Goal: Information Seeking & Learning: Compare options

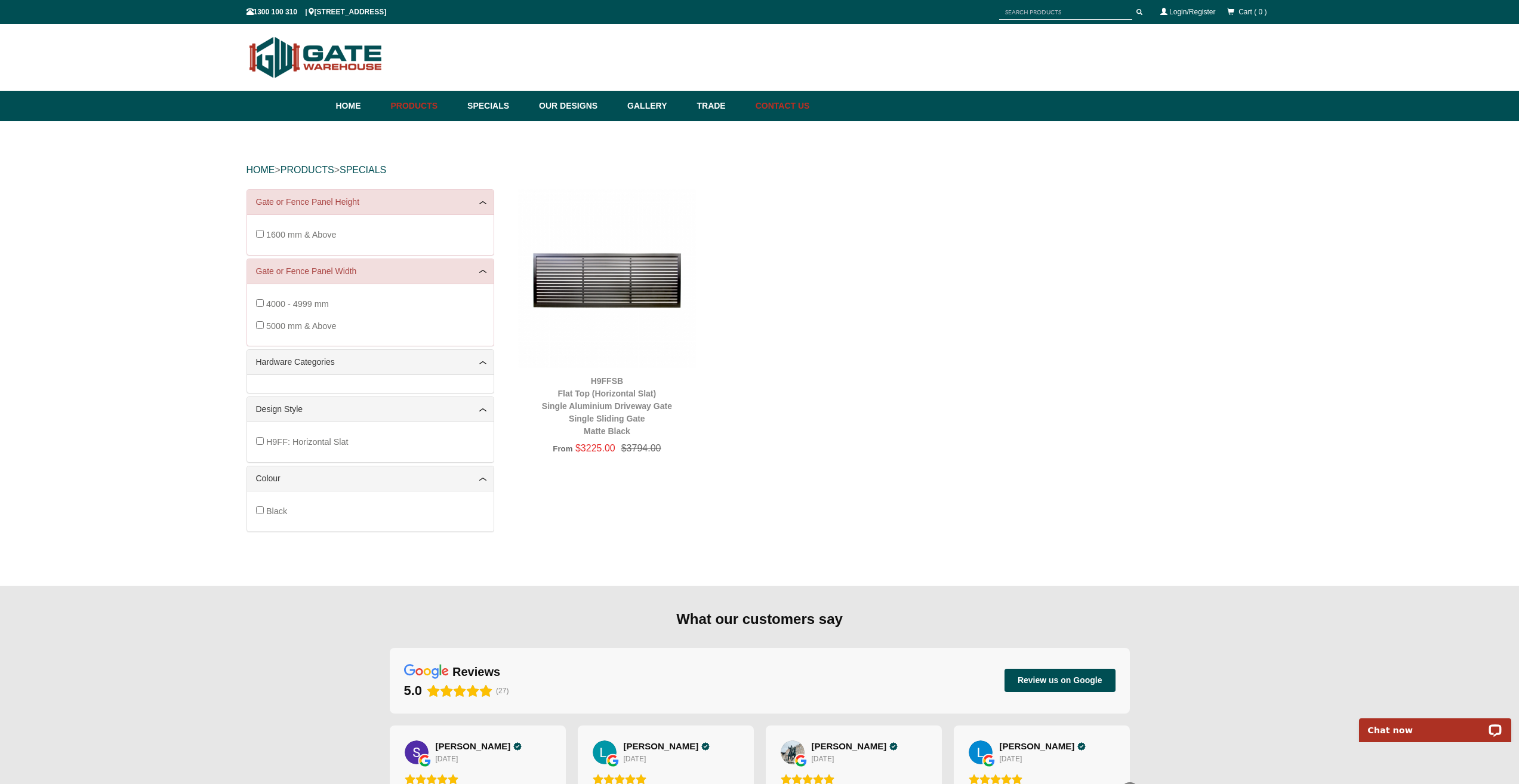
click at [798, 102] on link "Contact Us" at bounding box center [779, 106] width 60 height 30
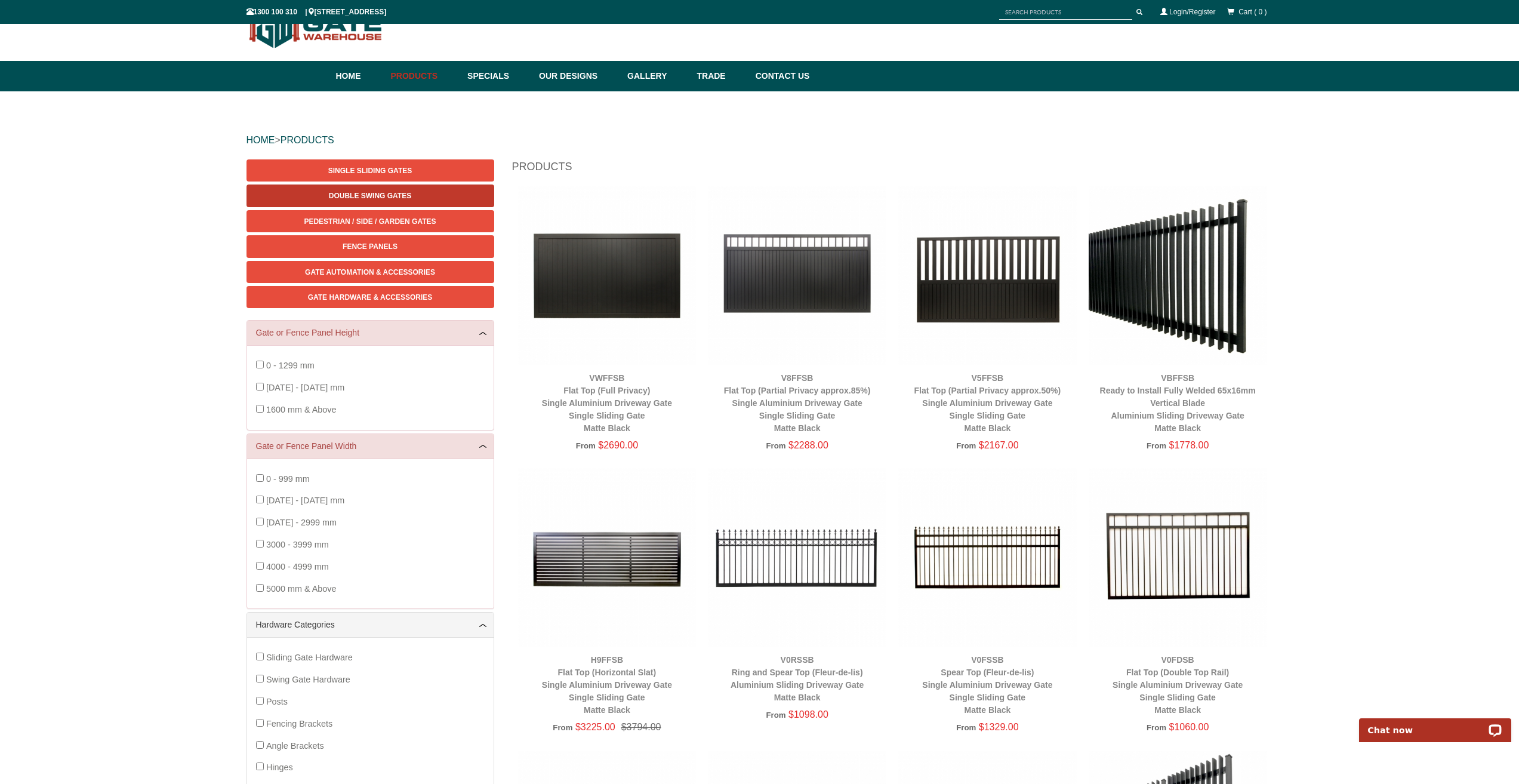
click at [339, 198] on span "Double Swing Gates" at bounding box center [370, 195] width 82 height 8
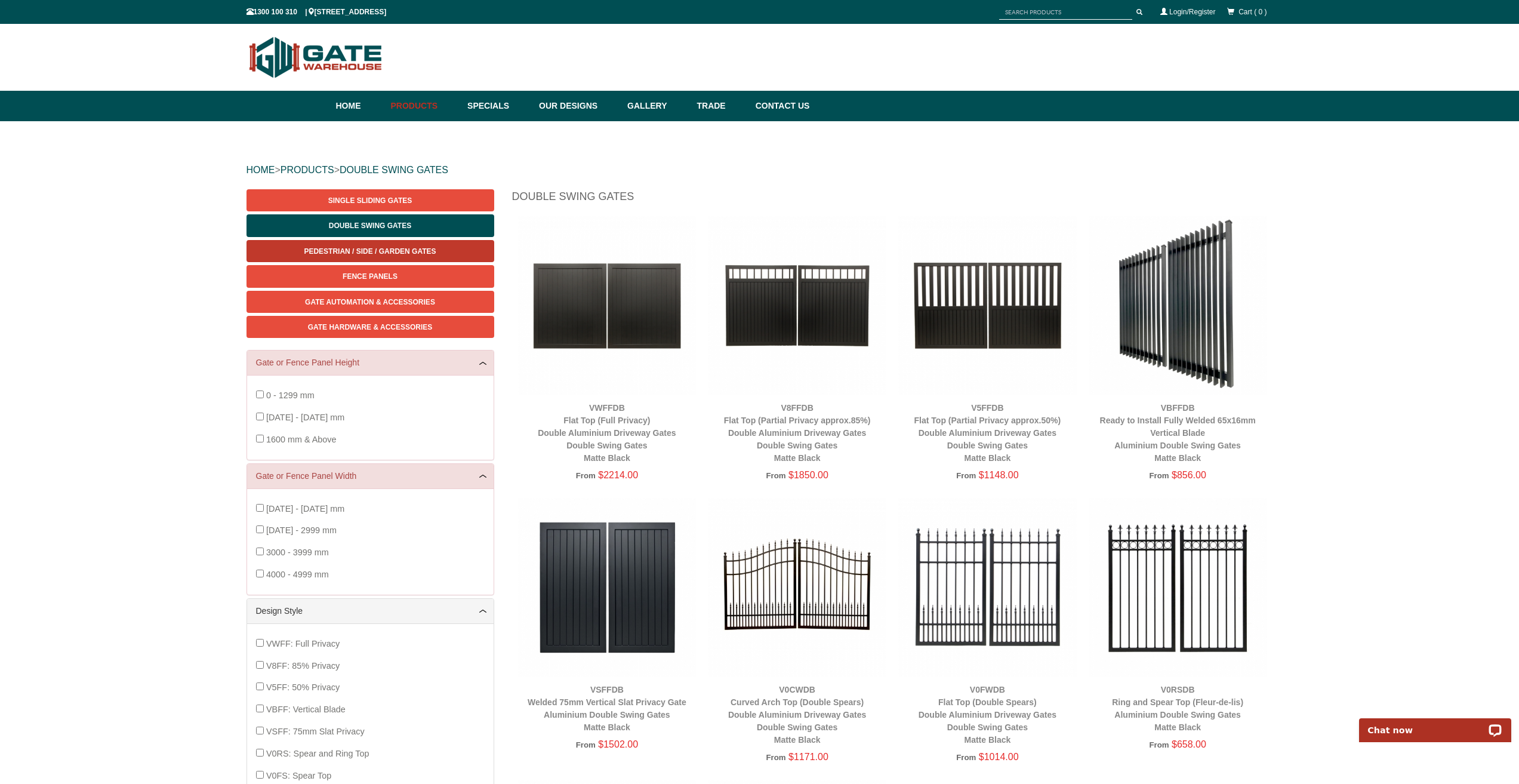
click at [348, 253] on span "Pedestrian / Side / Garden Gates" at bounding box center [370, 251] width 132 height 8
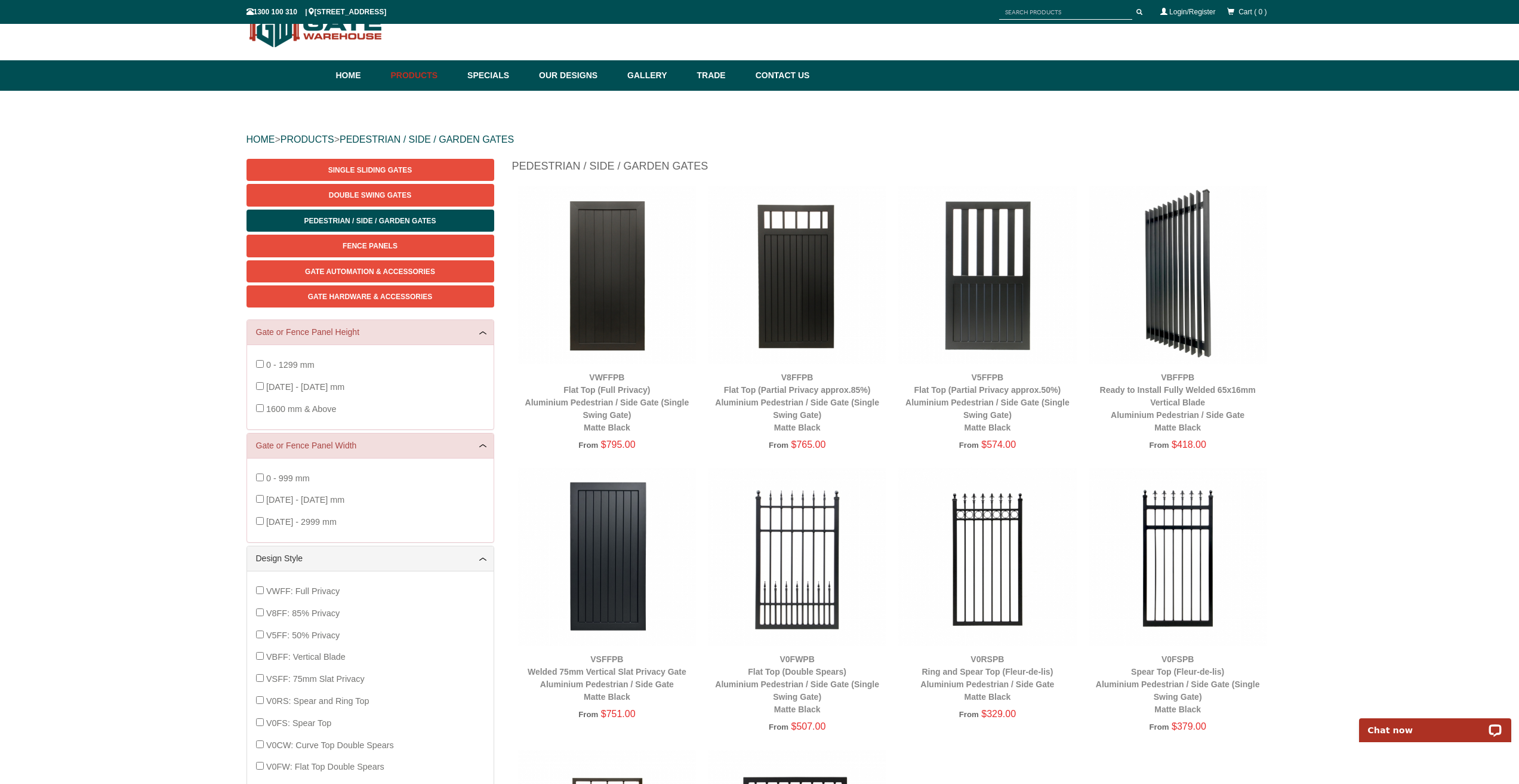
scroll to position [30, 0]
click at [1205, 297] on img at bounding box center [1178, 275] width 179 height 179
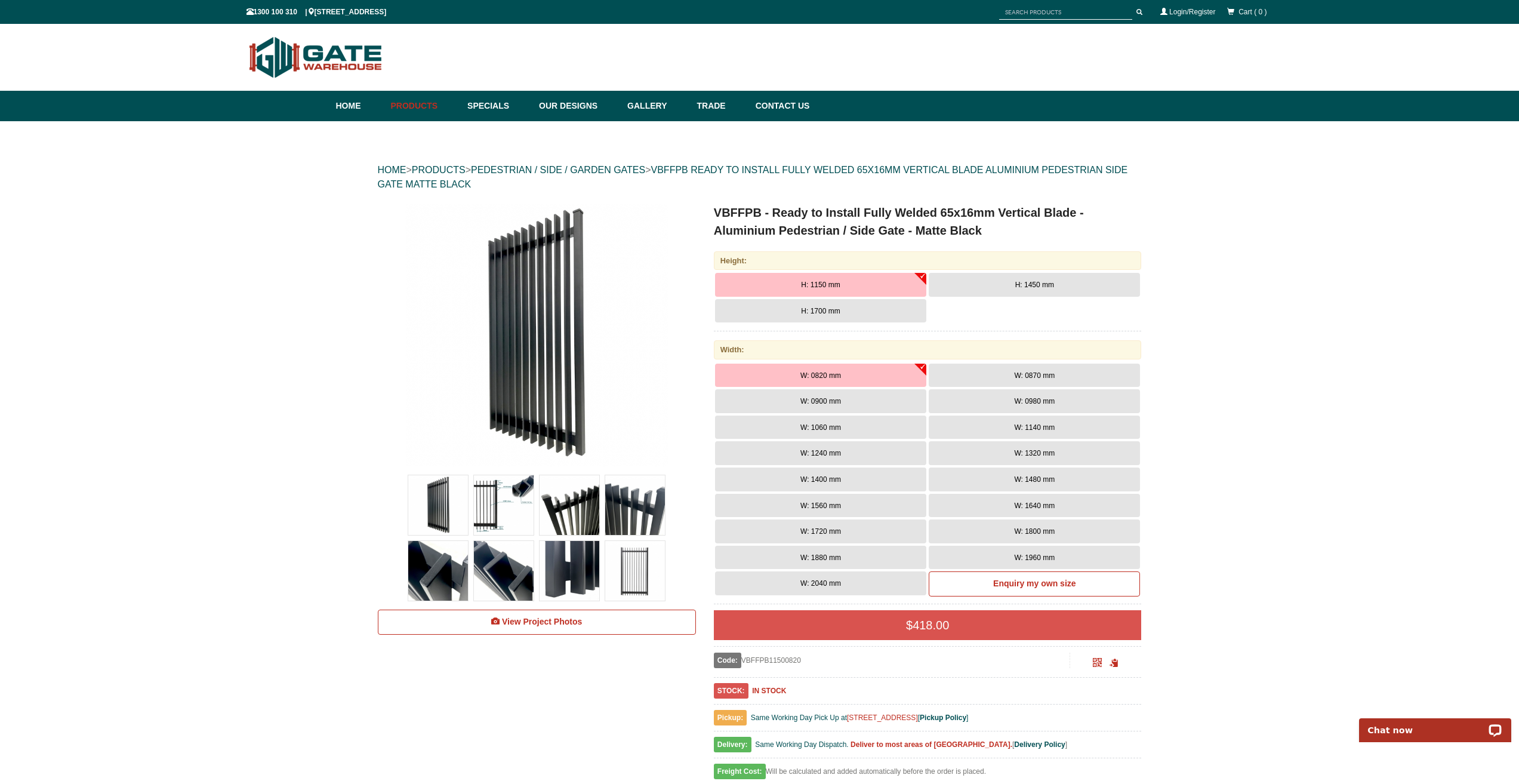
click at [1013, 287] on button "H: 1450 mm" at bounding box center [1034, 284] width 211 height 24
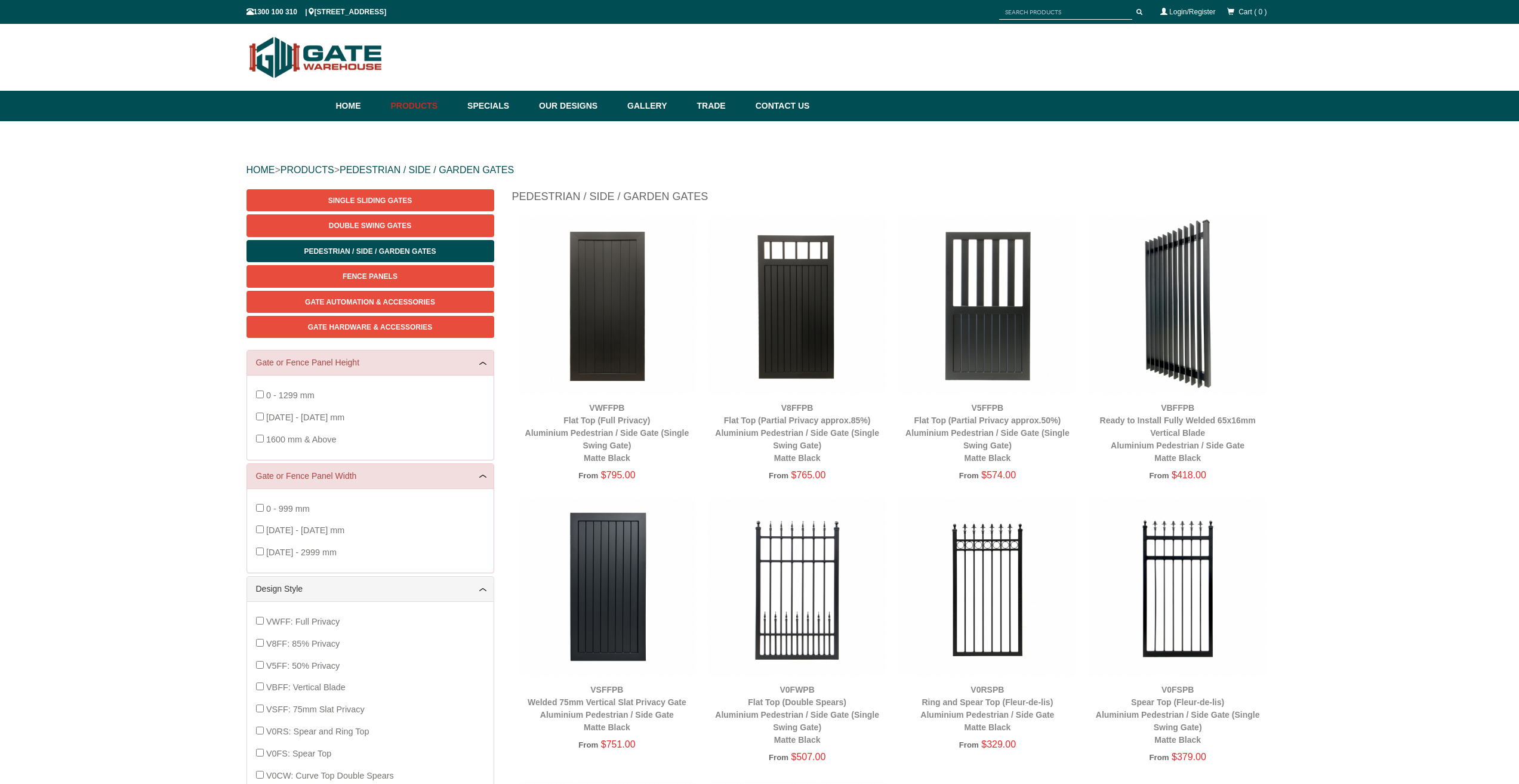
scroll to position [30, 0]
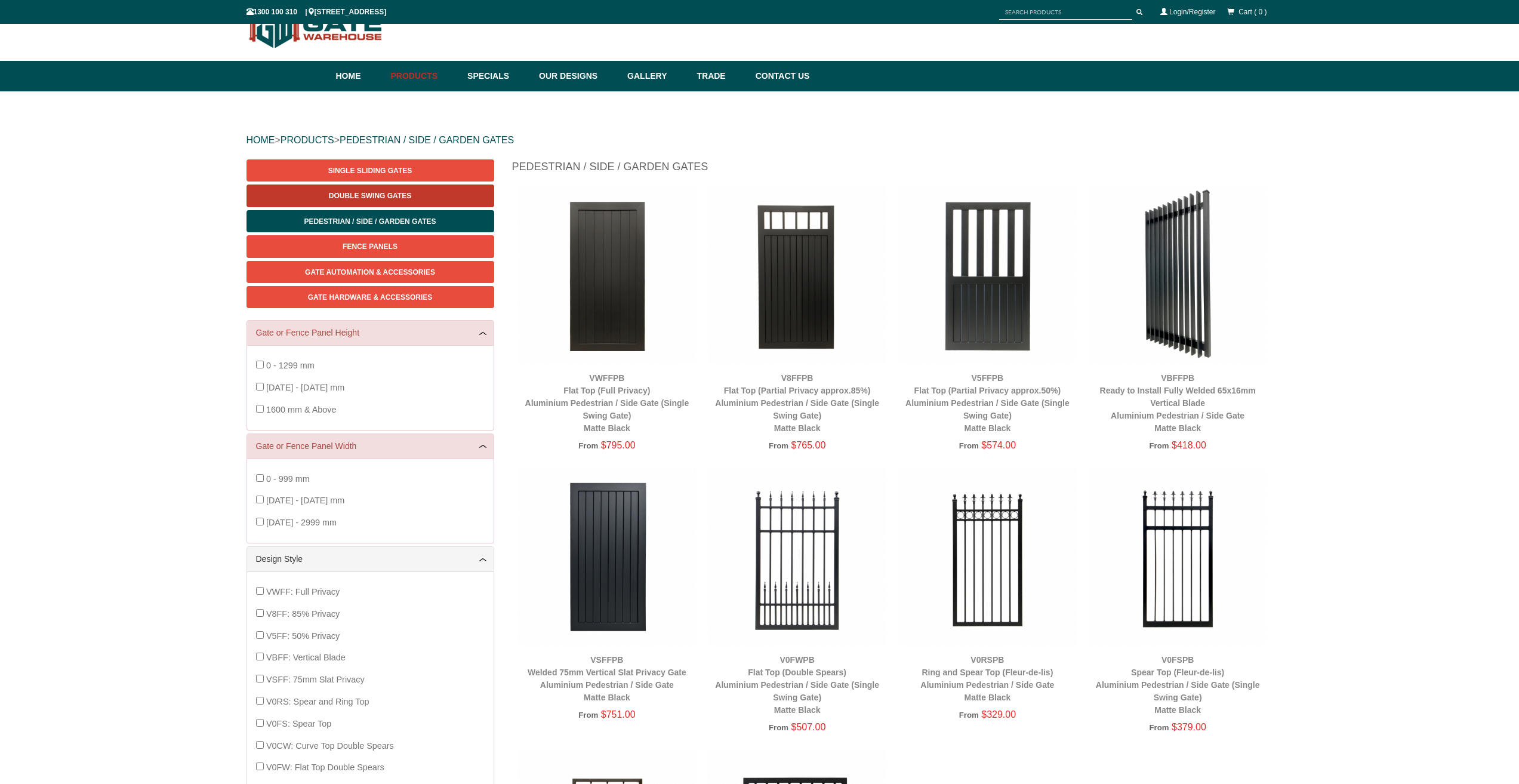
click at [369, 191] on span "Double Swing Gates" at bounding box center [370, 195] width 82 height 8
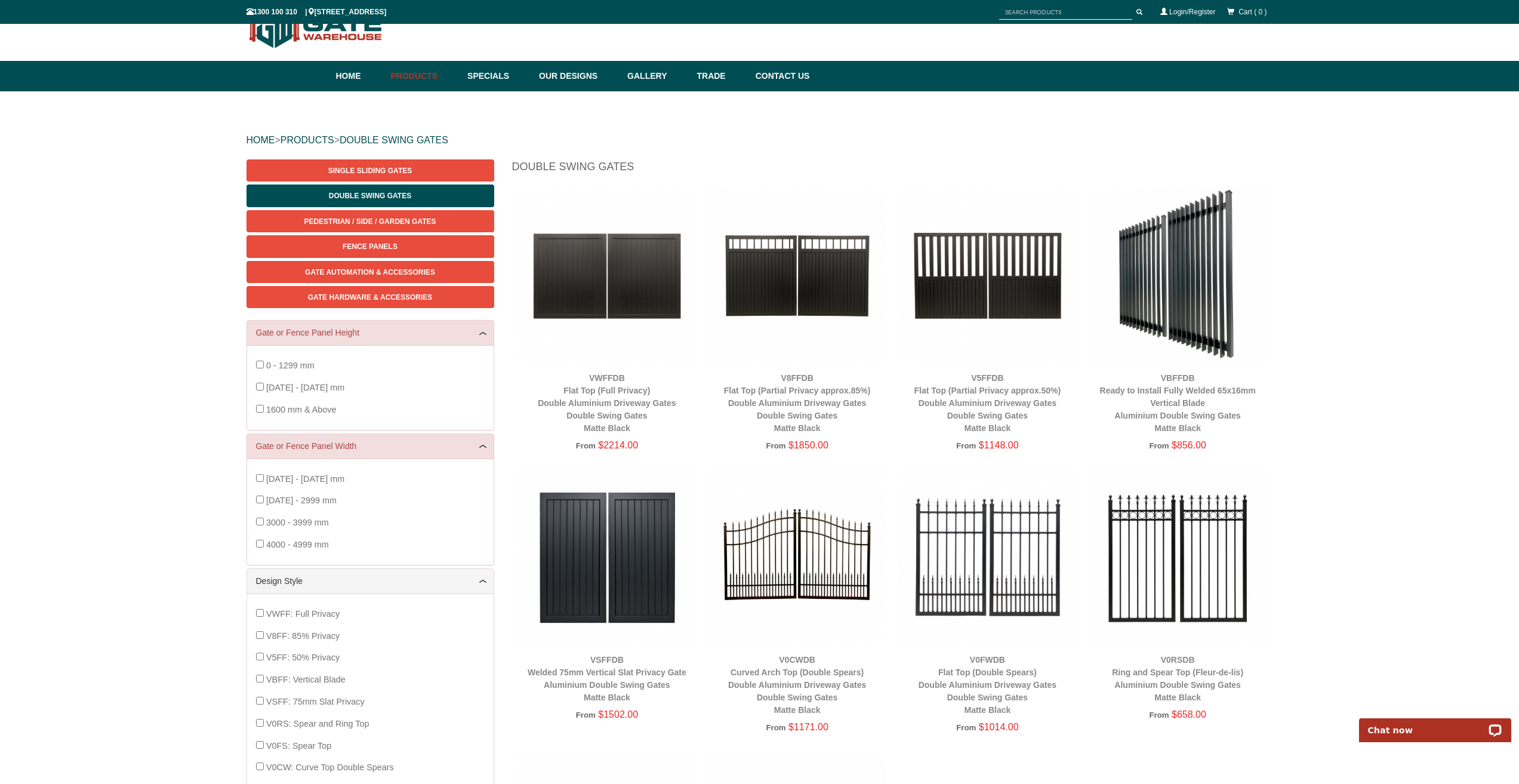
click at [982, 301] on img at bounding box center [988, 275] width 179 height 179
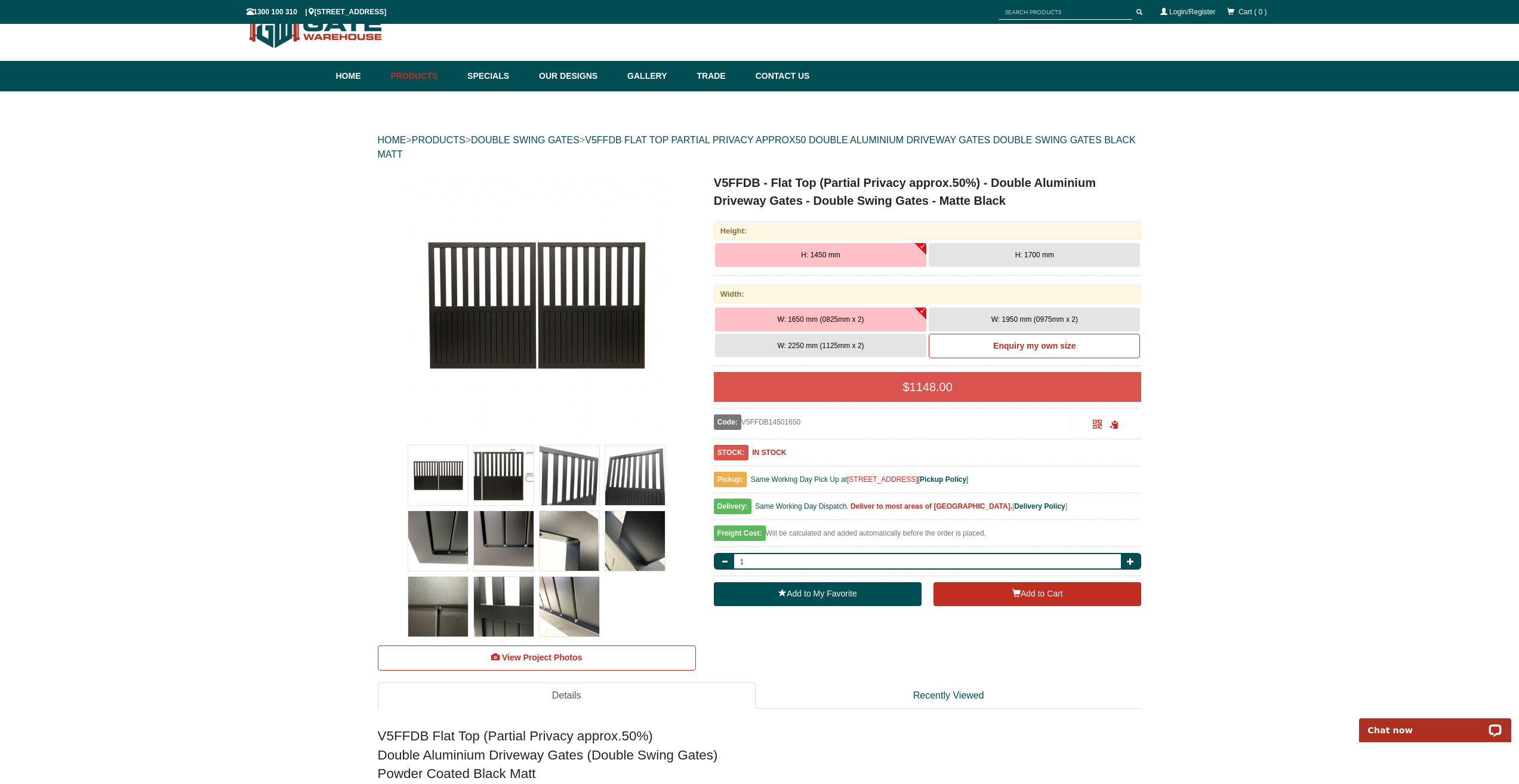
click at [1015, 257] on span "H: 1700 mm" at bounding box center [1035, 255] width 39 height 8
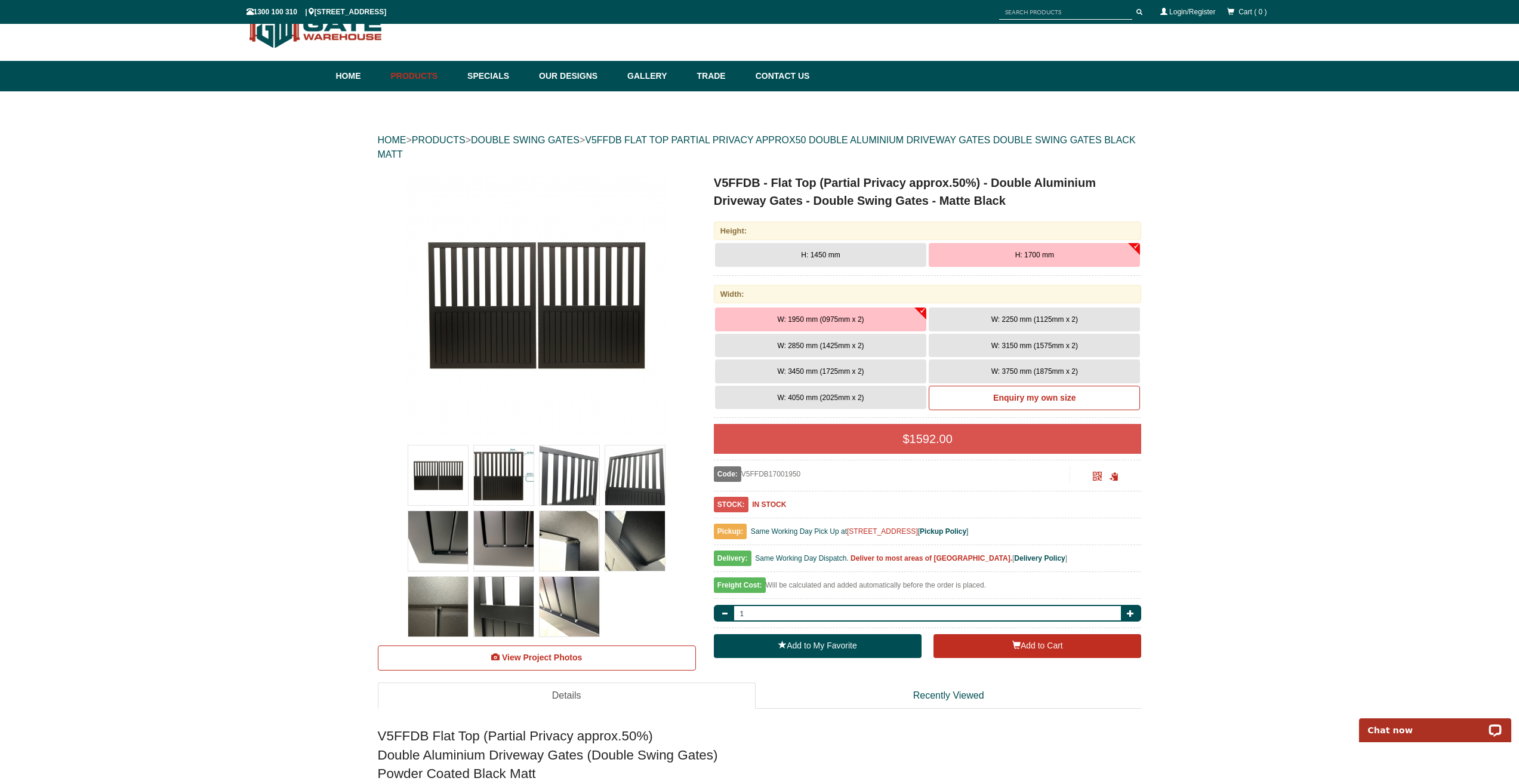
click at [815, 260] on button "H: 1450 mm" at bounding box center [821, 254] width 211 height 24
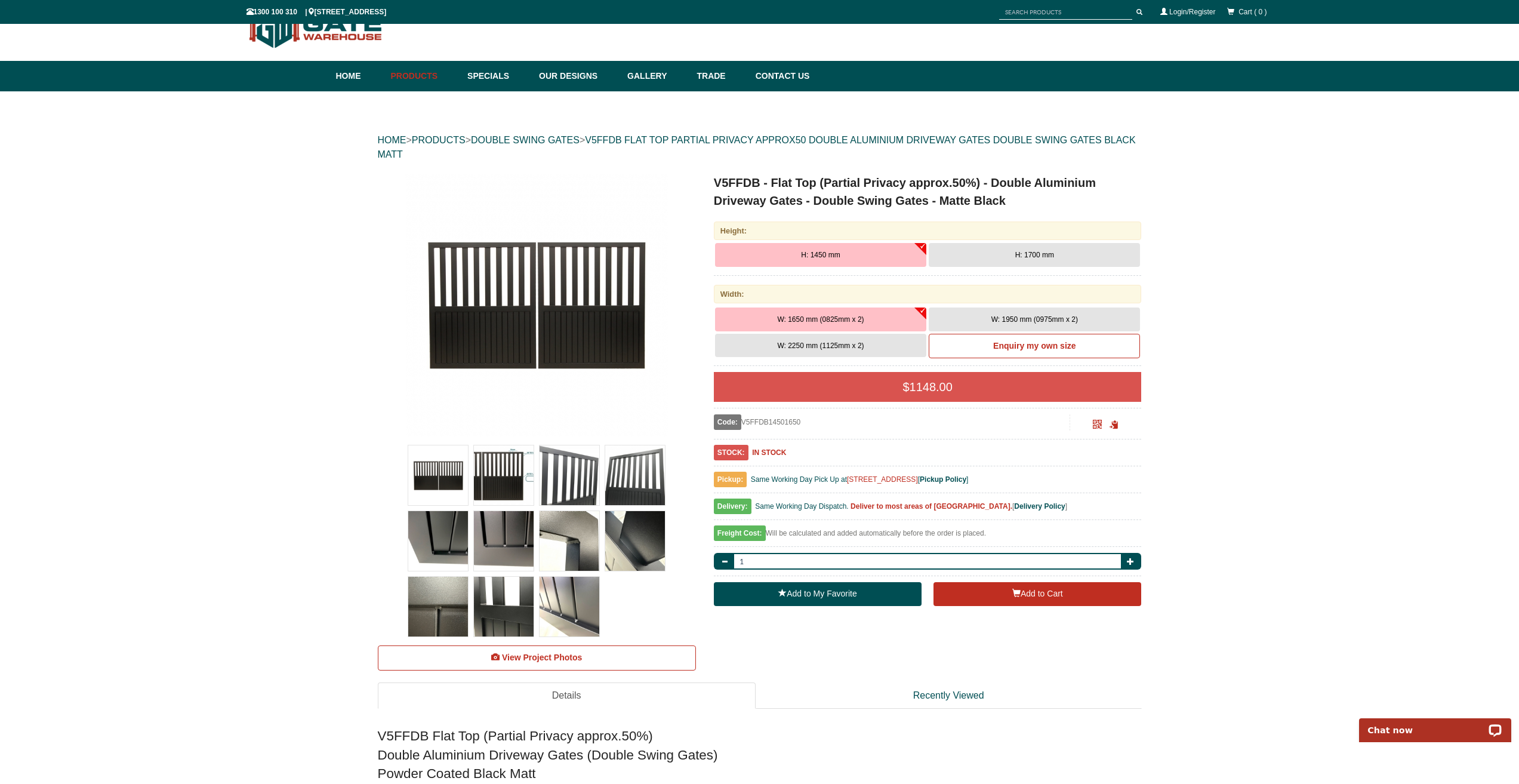
click at [1017, 253] on span "H: 1700 mm" at bounding box center [1035, 255] width 39 height 8
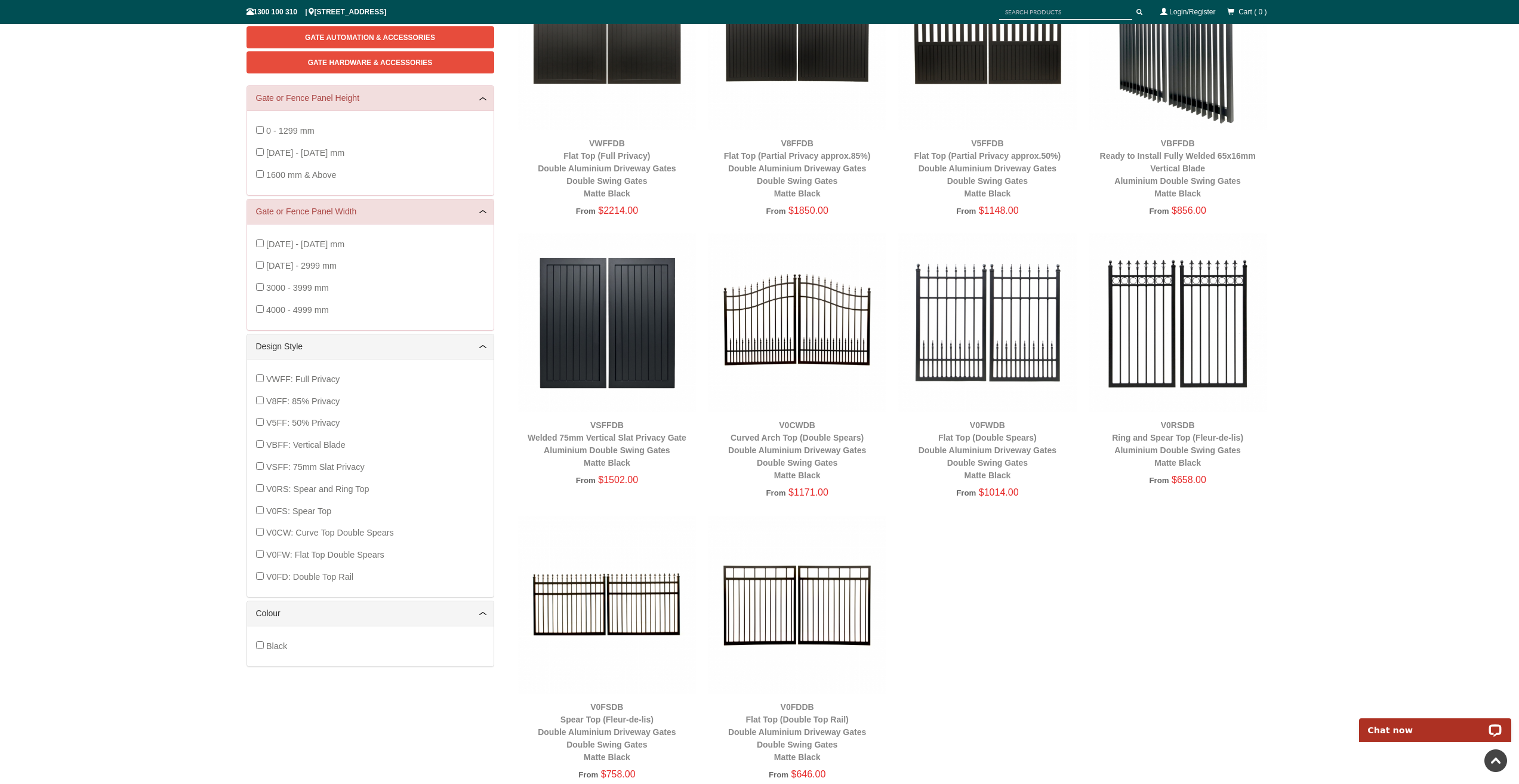
scroll to position [328, 0]
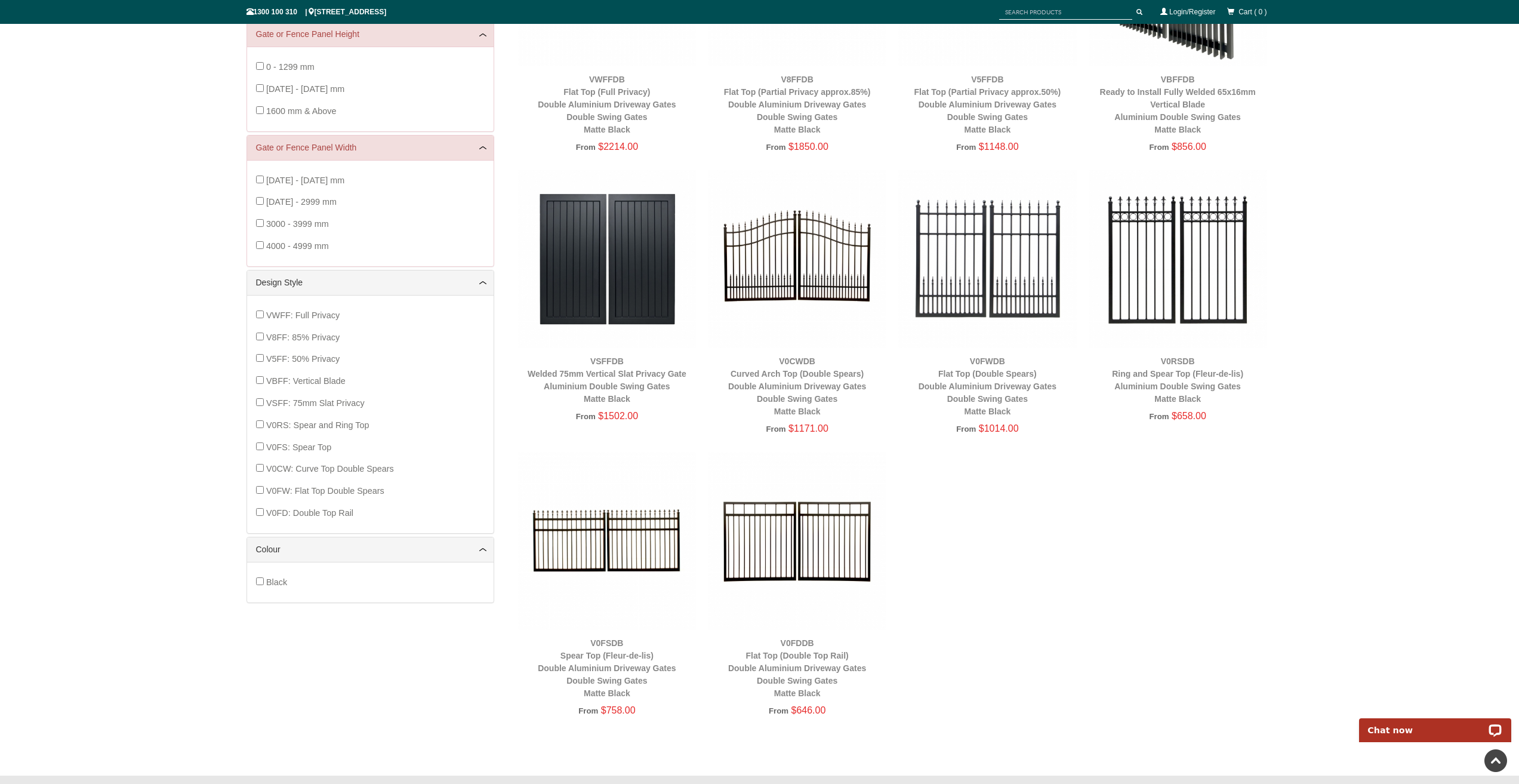
click at [613, 548] on img at bounding box center [607, 541] width 179 height 179
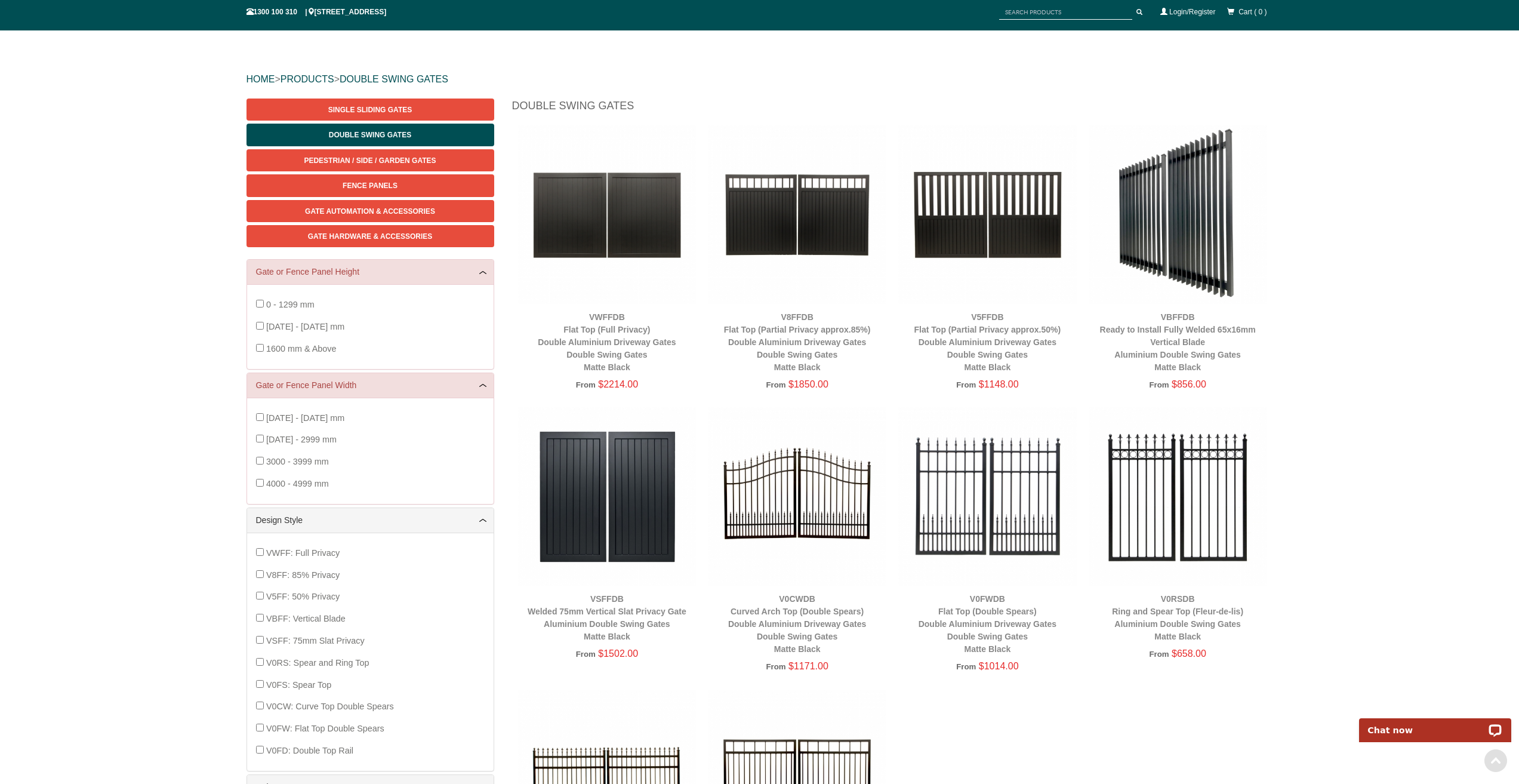
scroll to position [90, 0]
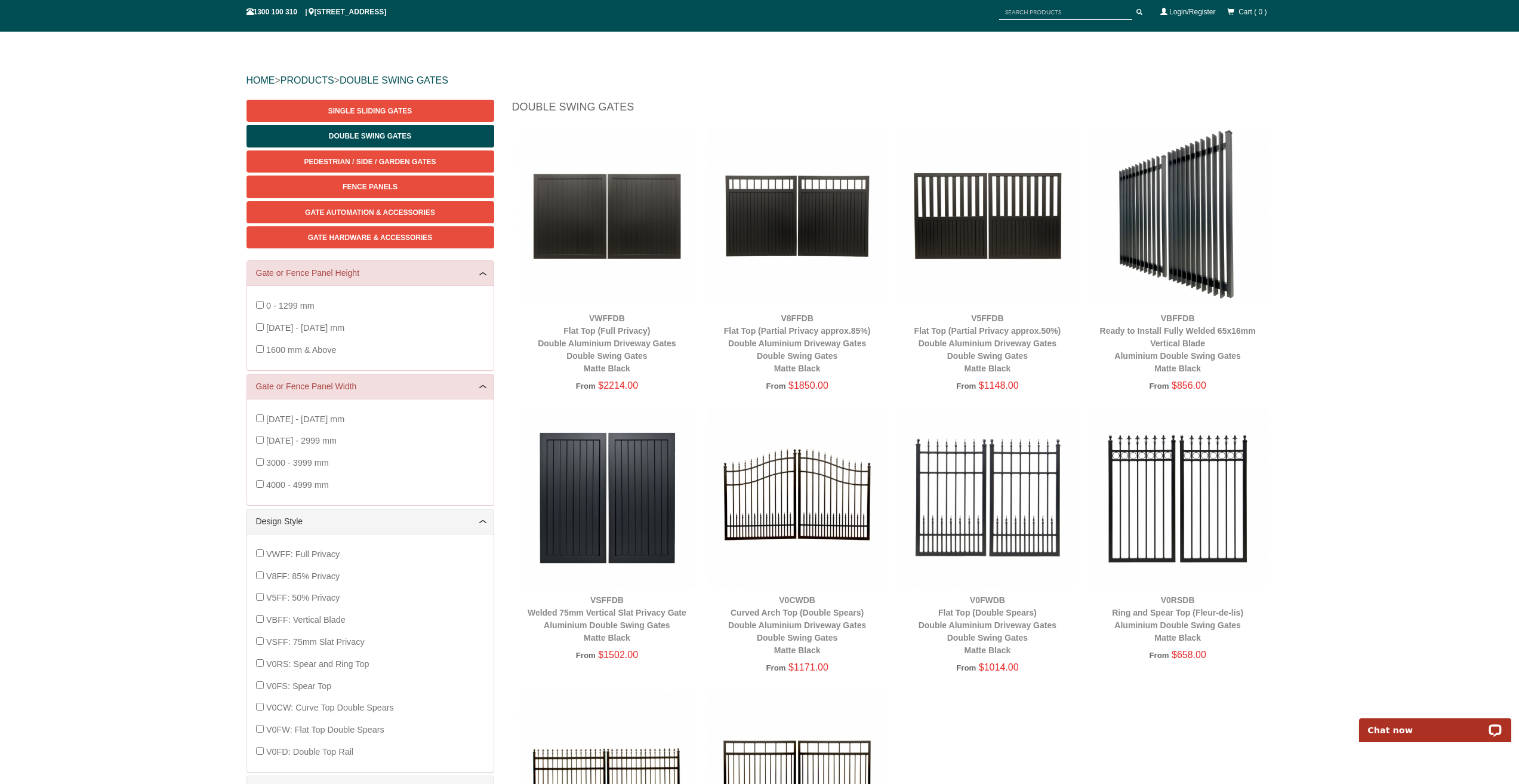
click at [1169, 263] on img at bounding box center [1178, 216] width 179 height 179
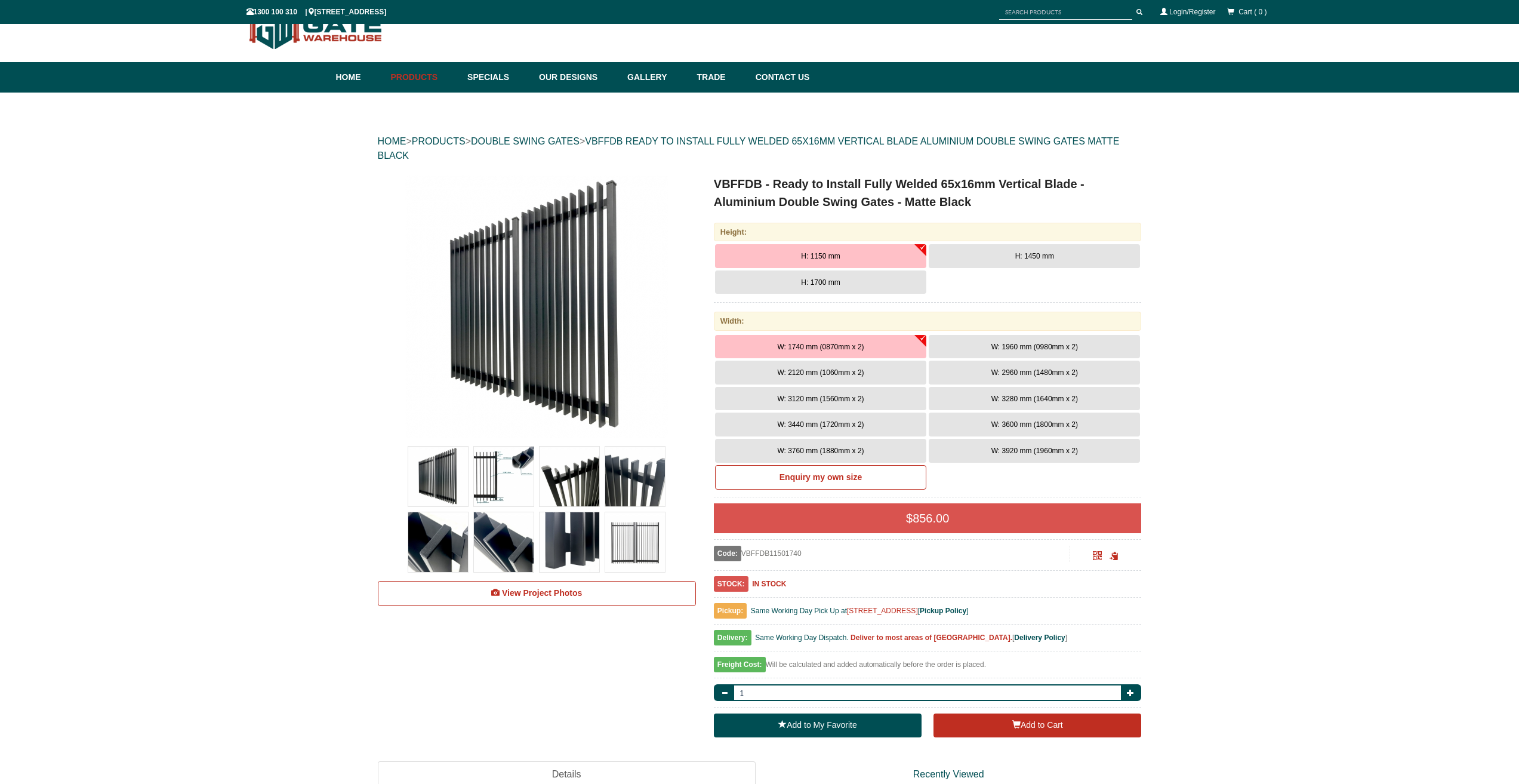
scroll to position [30, 0]
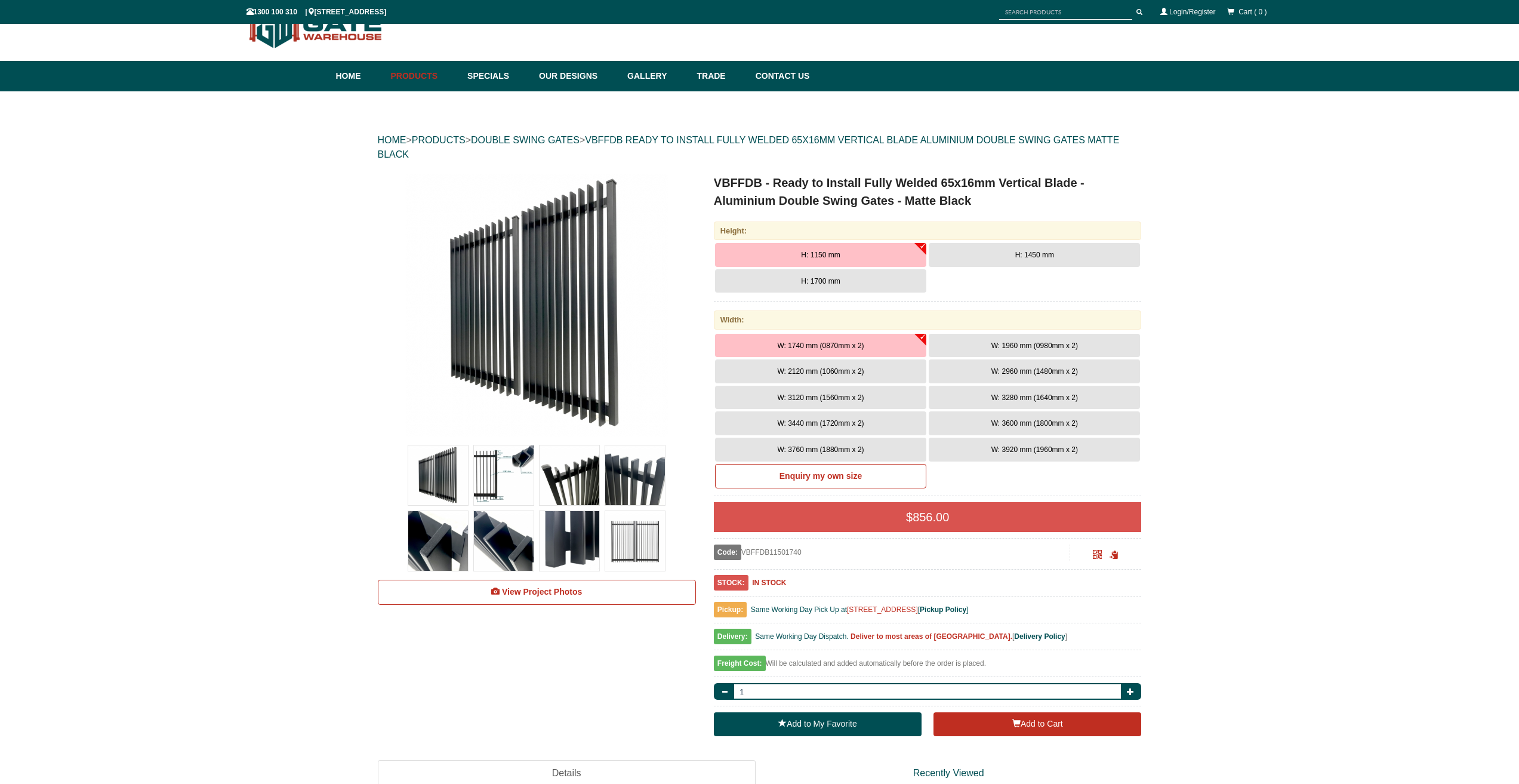
click at [803, 281] on span "H: 1700 mm" at bounding box center [821, 281] width 39 height 8
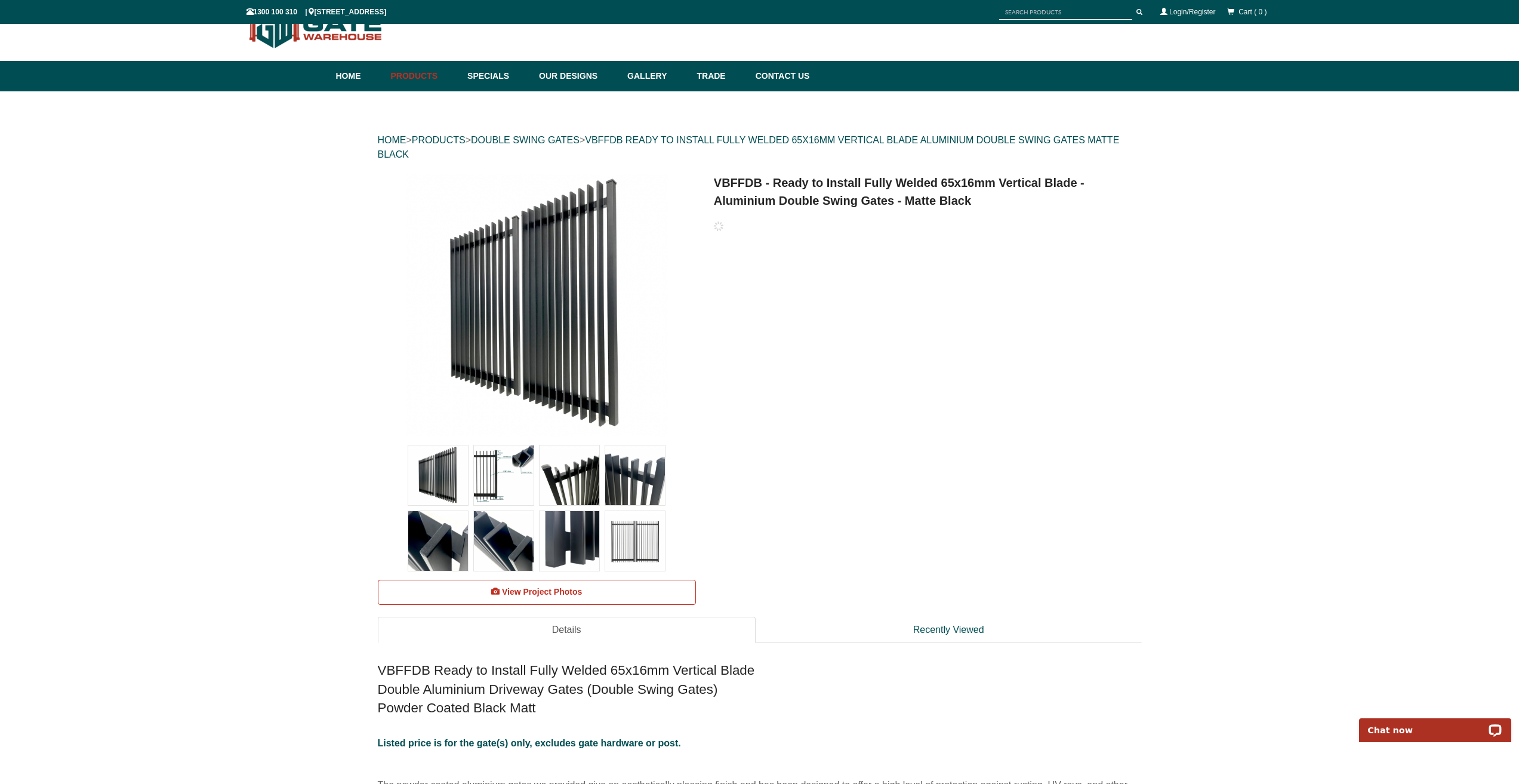
scroll to position [0, 0]
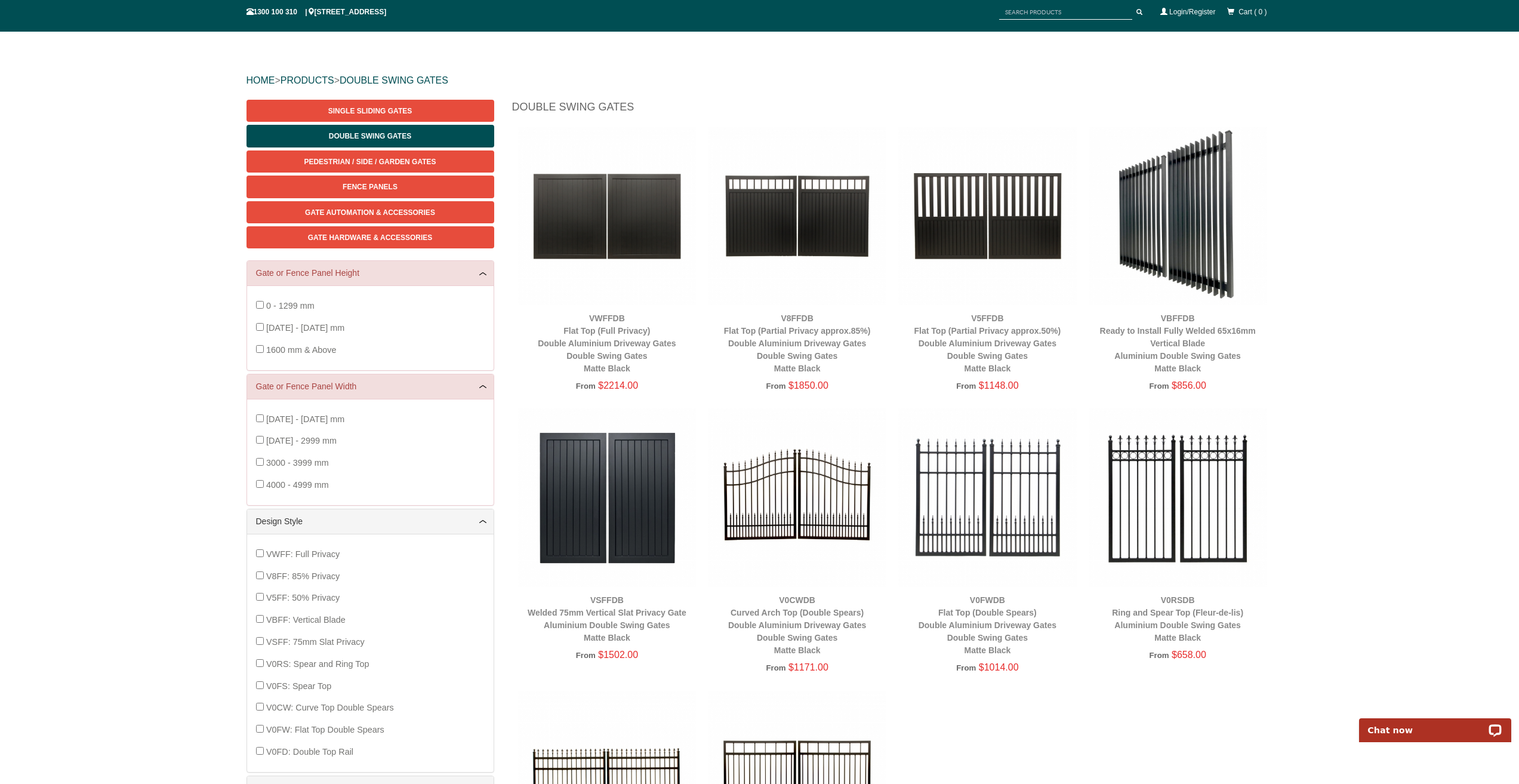
click at [626, 495] on img at bounding box center [607, 497] width 179 height 179
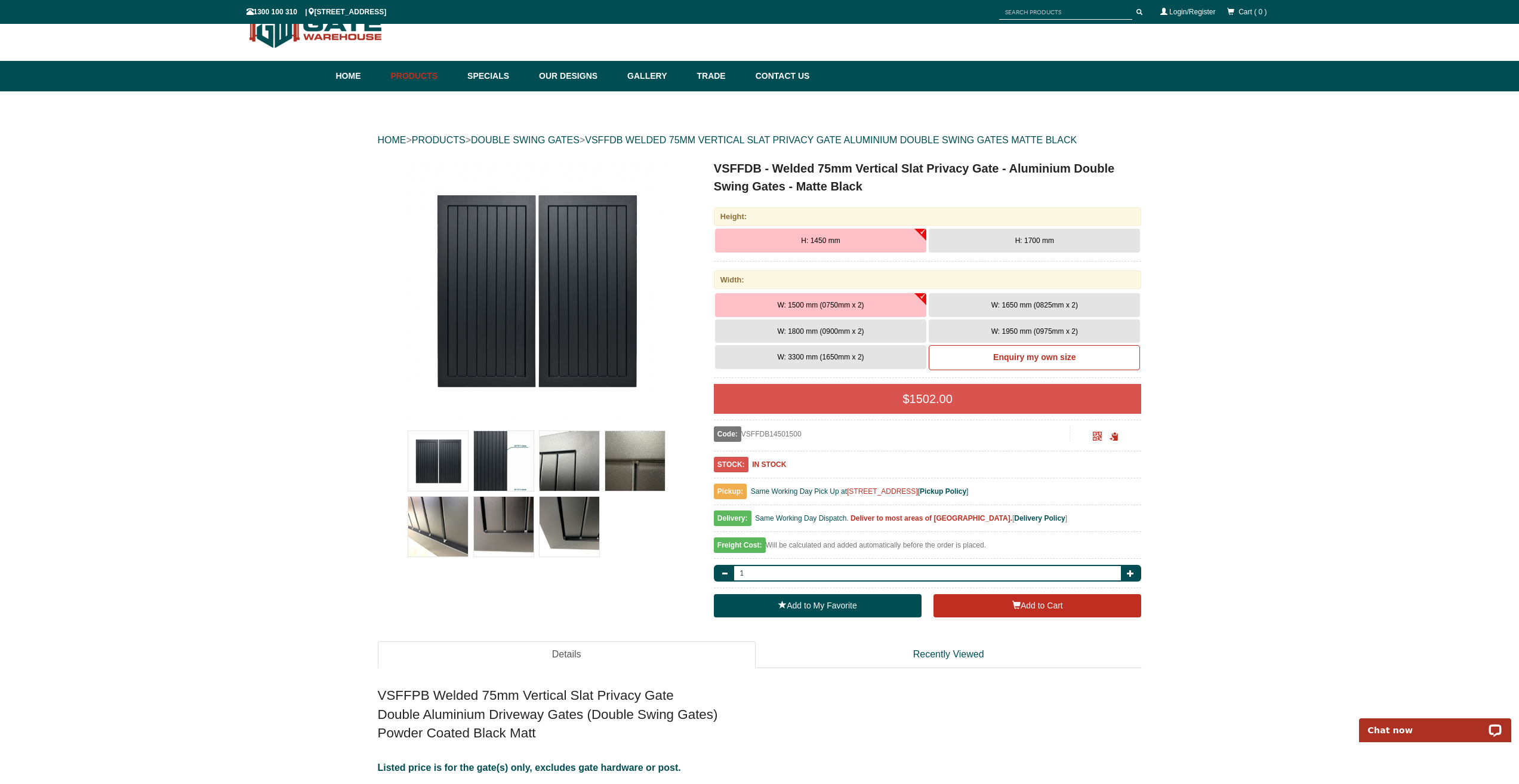
click at [825, 331] on span "W: 1800 mm (0900mm x 2)" at bounding box center [821, 331] width 86 height 8
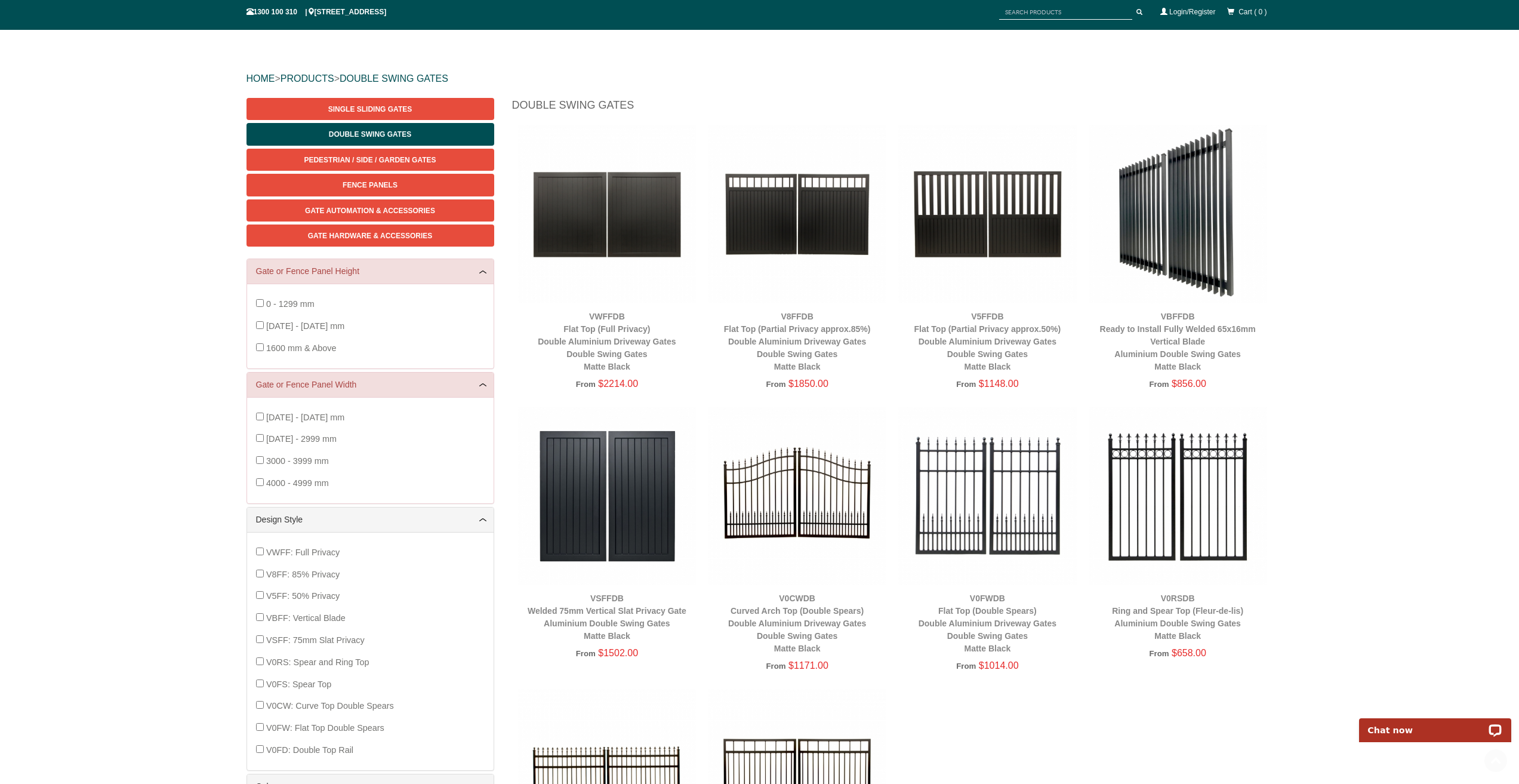
scroll to position [90, 0]
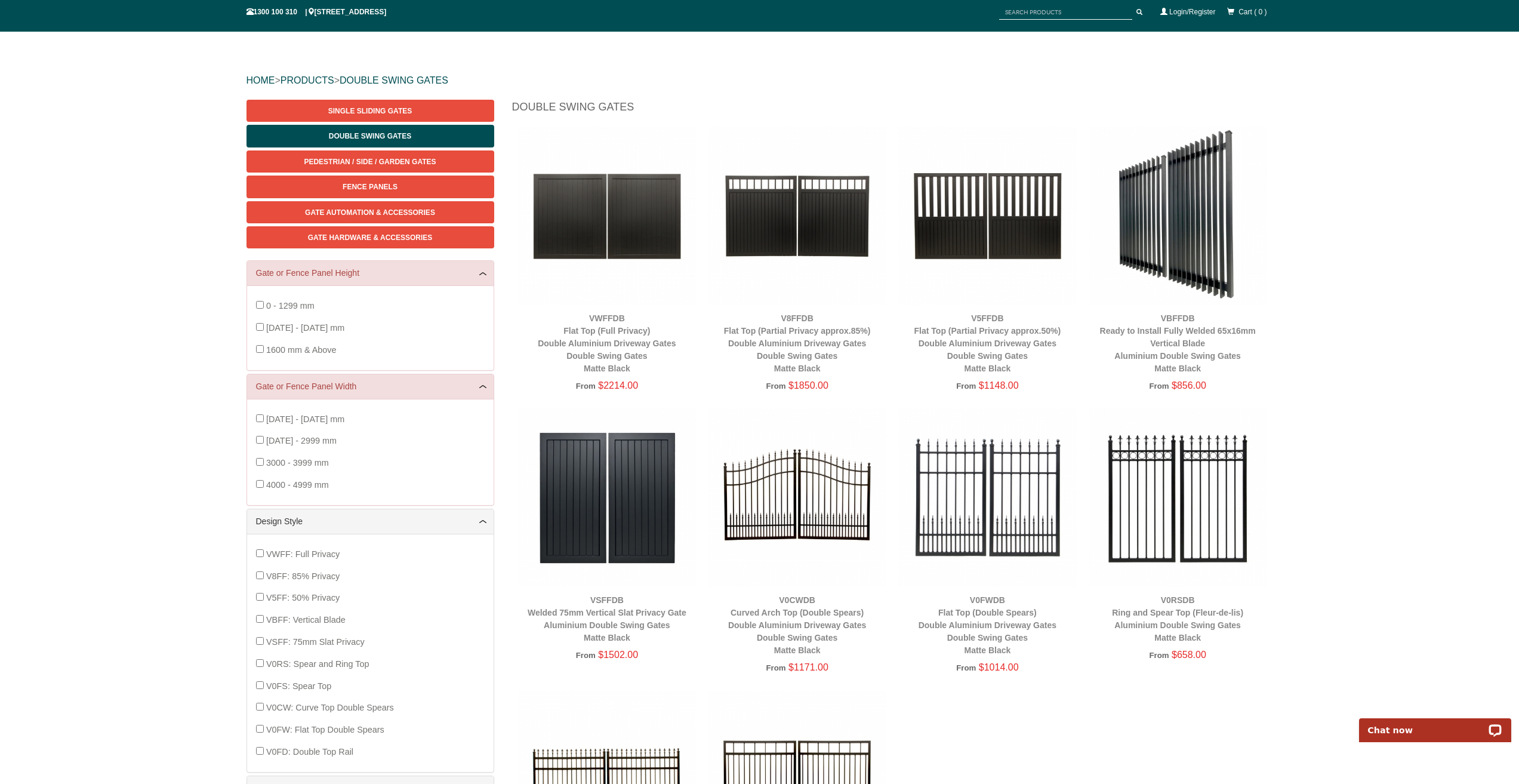
click at [985, 229] on img at bounding box center [988, 216] width 179 height 179
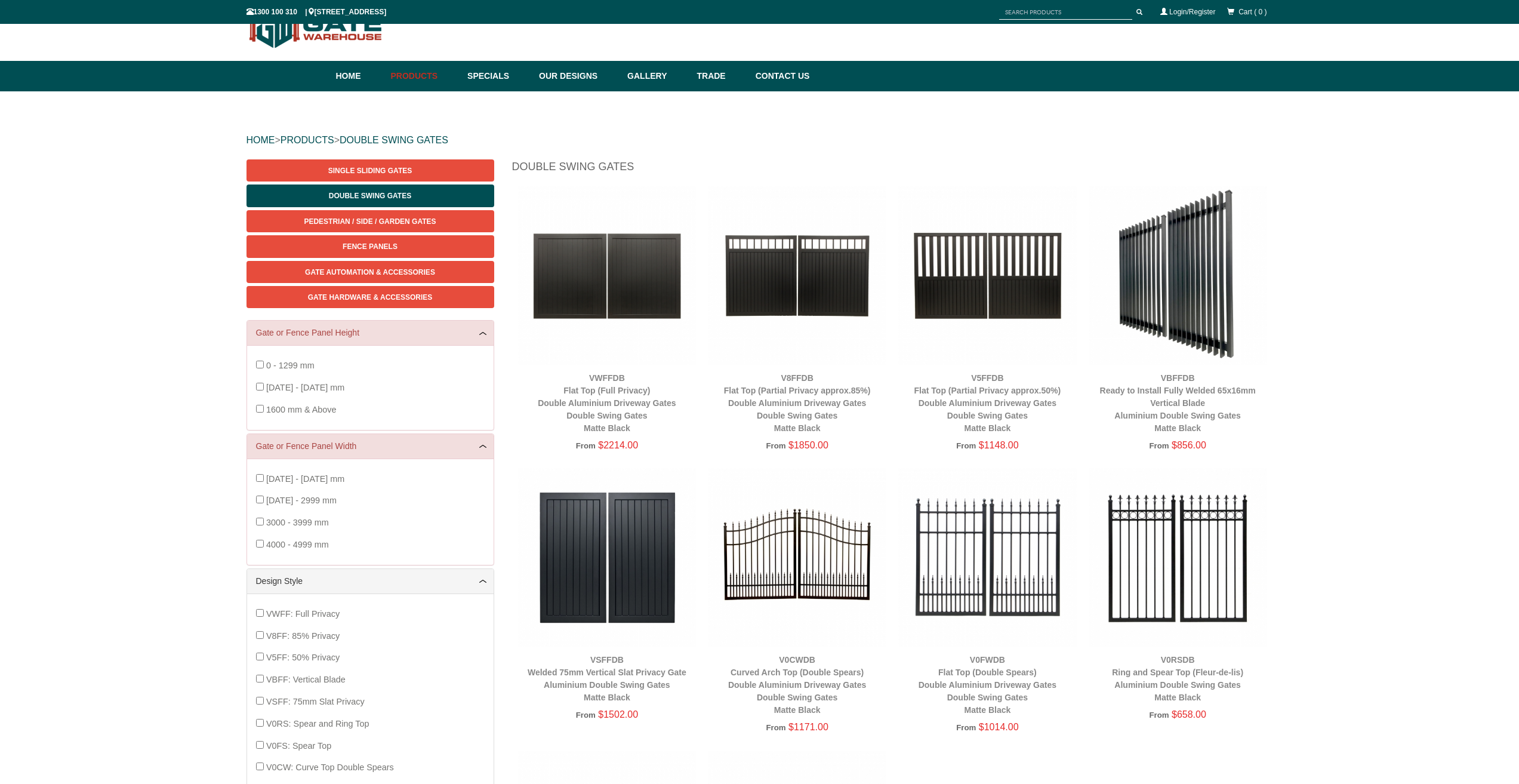
scroll to position [90, 0]
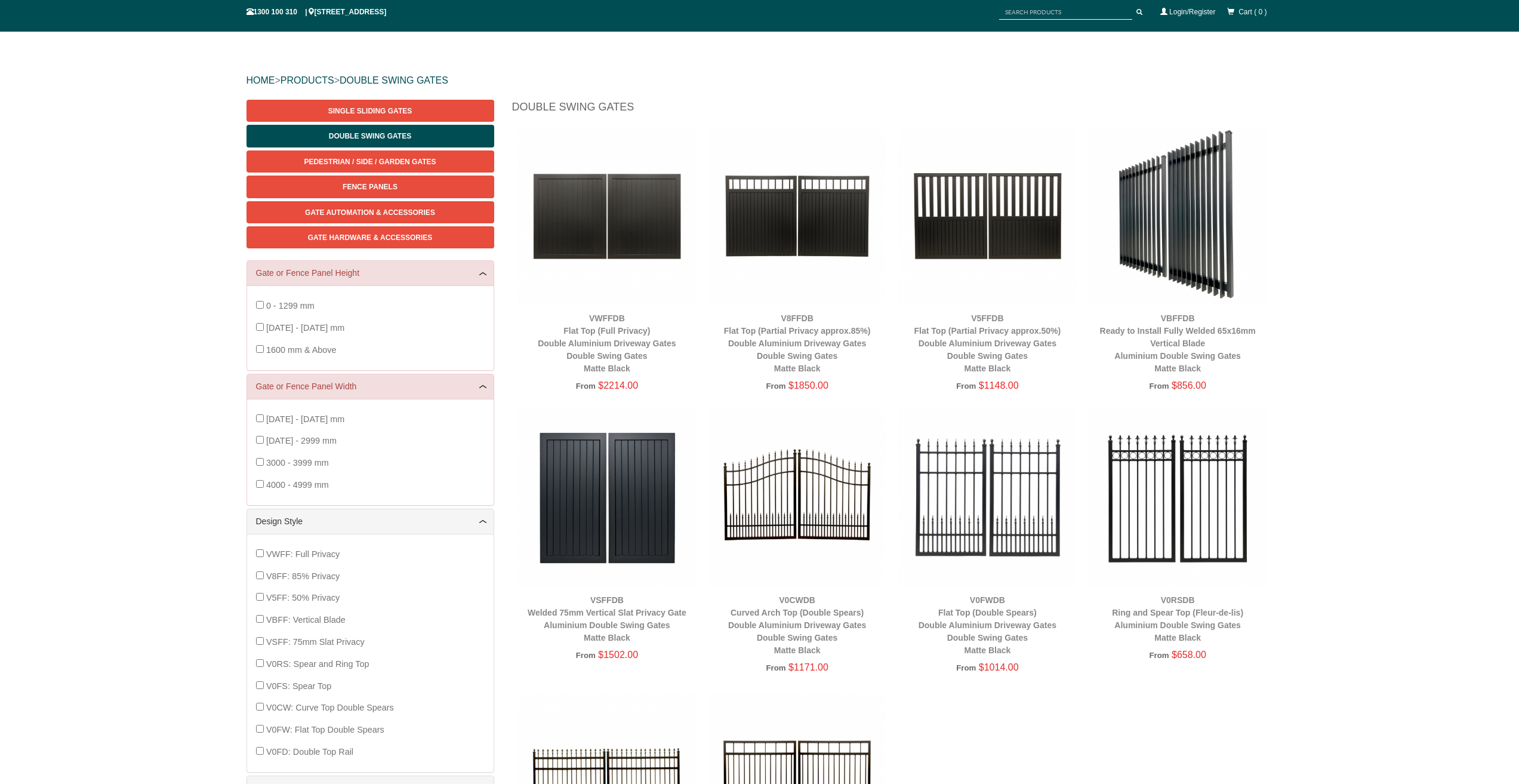
click at [1185, 273] on img at bounding box center [1178, 216] width 179 height 179
click at [1186, 243] on img at bounding box center [1178, 216] width 179 height 179
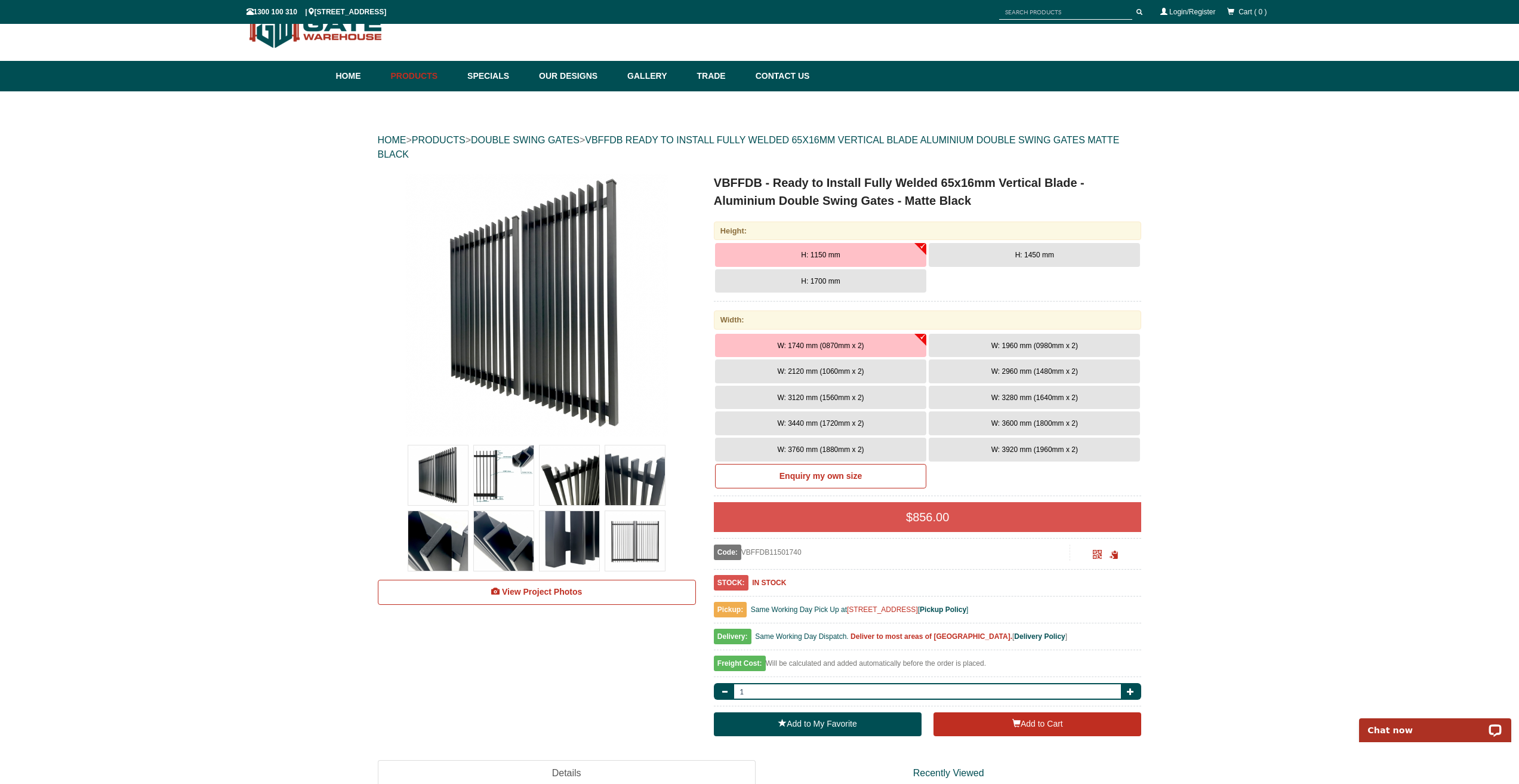
click at [997, 255] on button "H: 1450 mm" at bounding box center [1034, 254] width 211 height 24
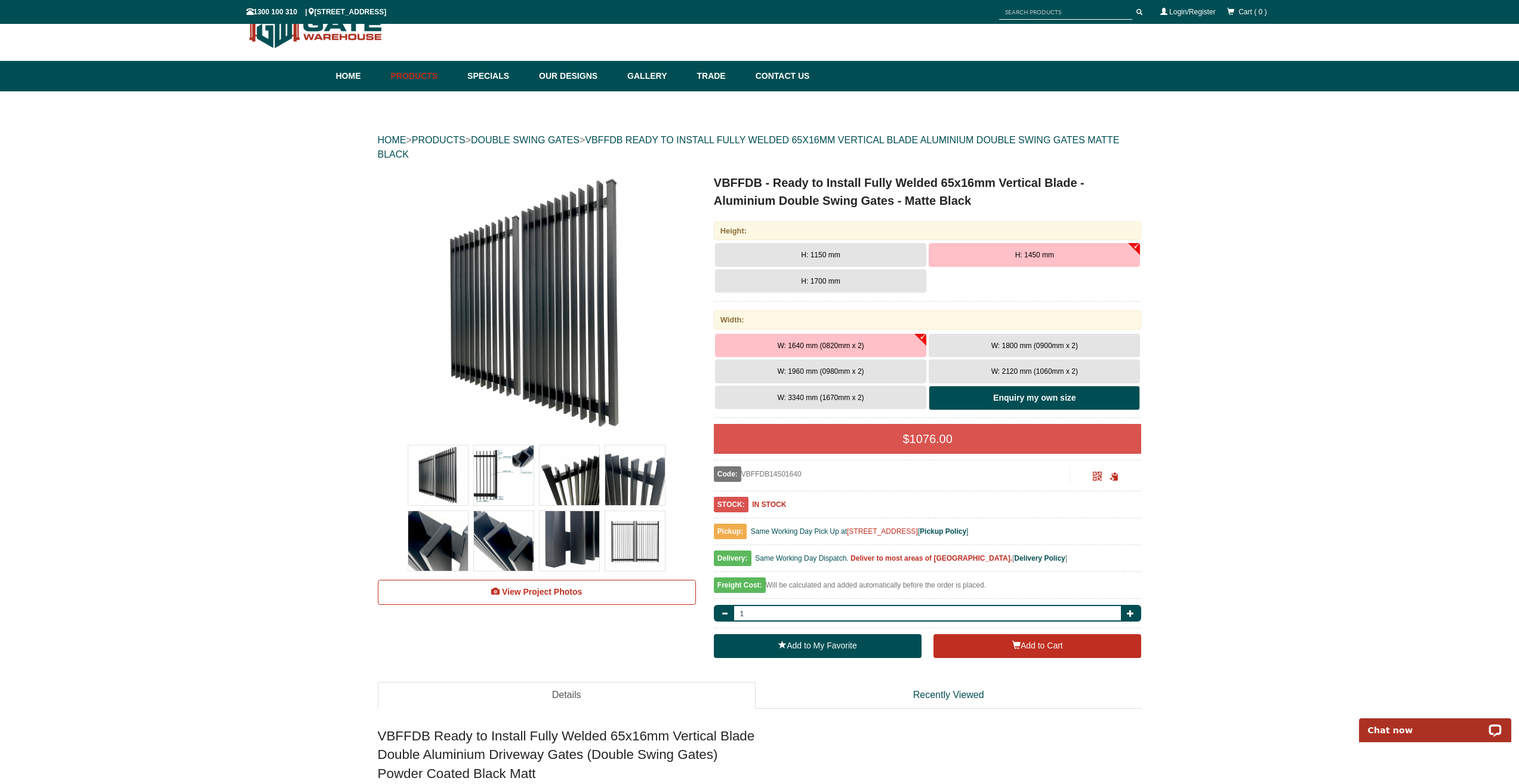
click at [1011, 396] on b "Enquiry my own size" at bounding box center [1034, 398] width 82 height 9
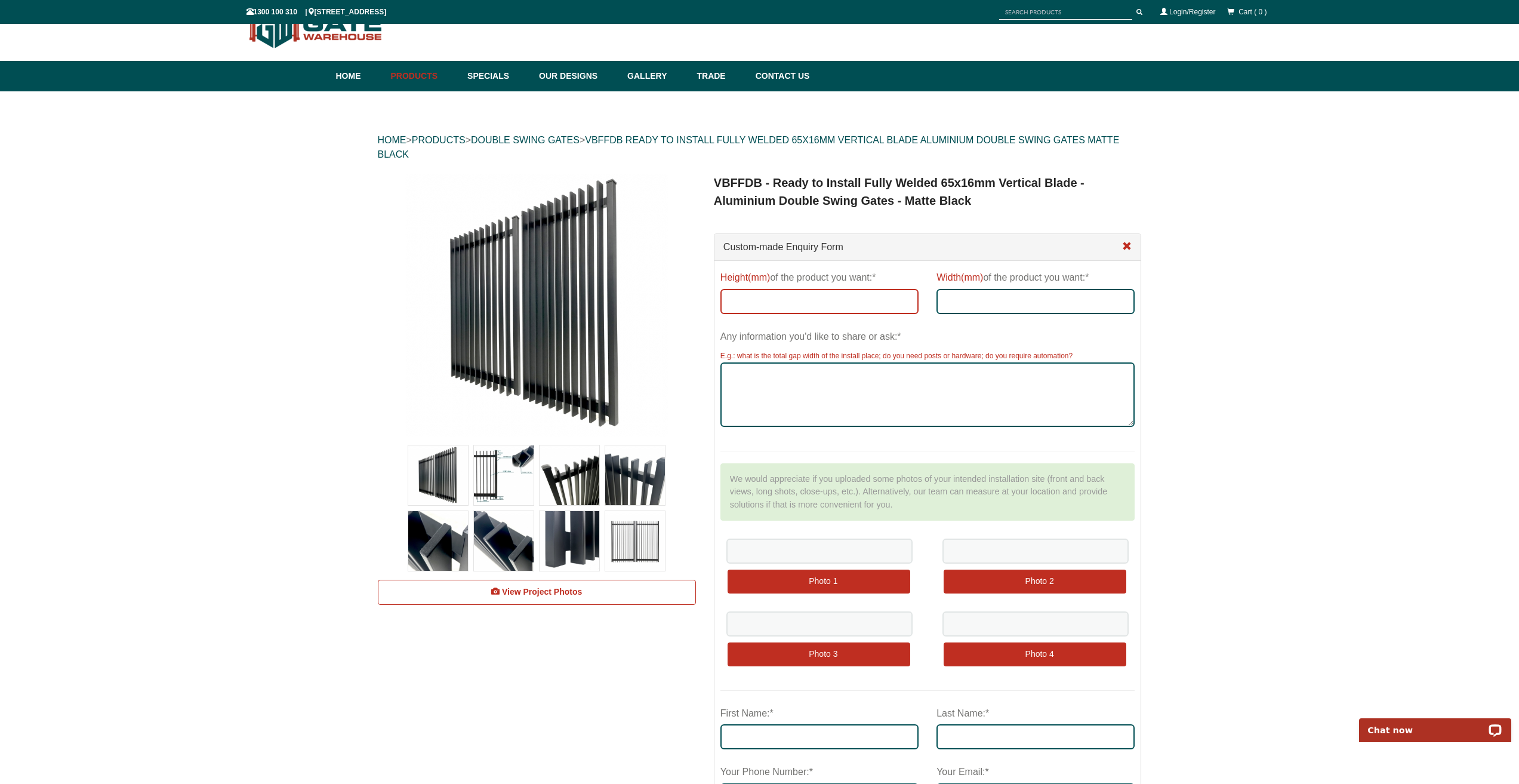
click at [790, 301] on input "Height(mm) of the product you want:*" at bounding box center [820, 301] width 198 height 25
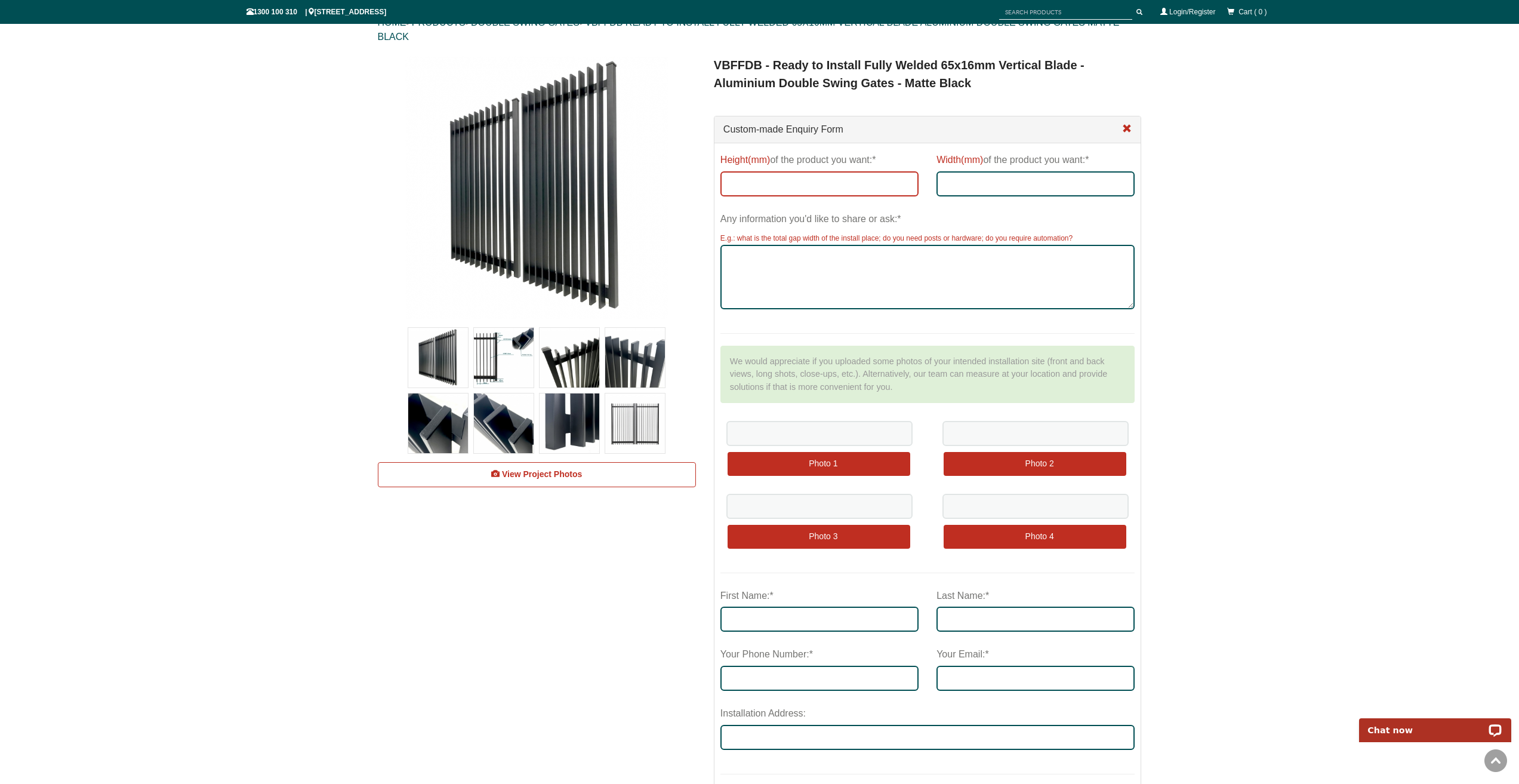
scroll to position [90, 0]
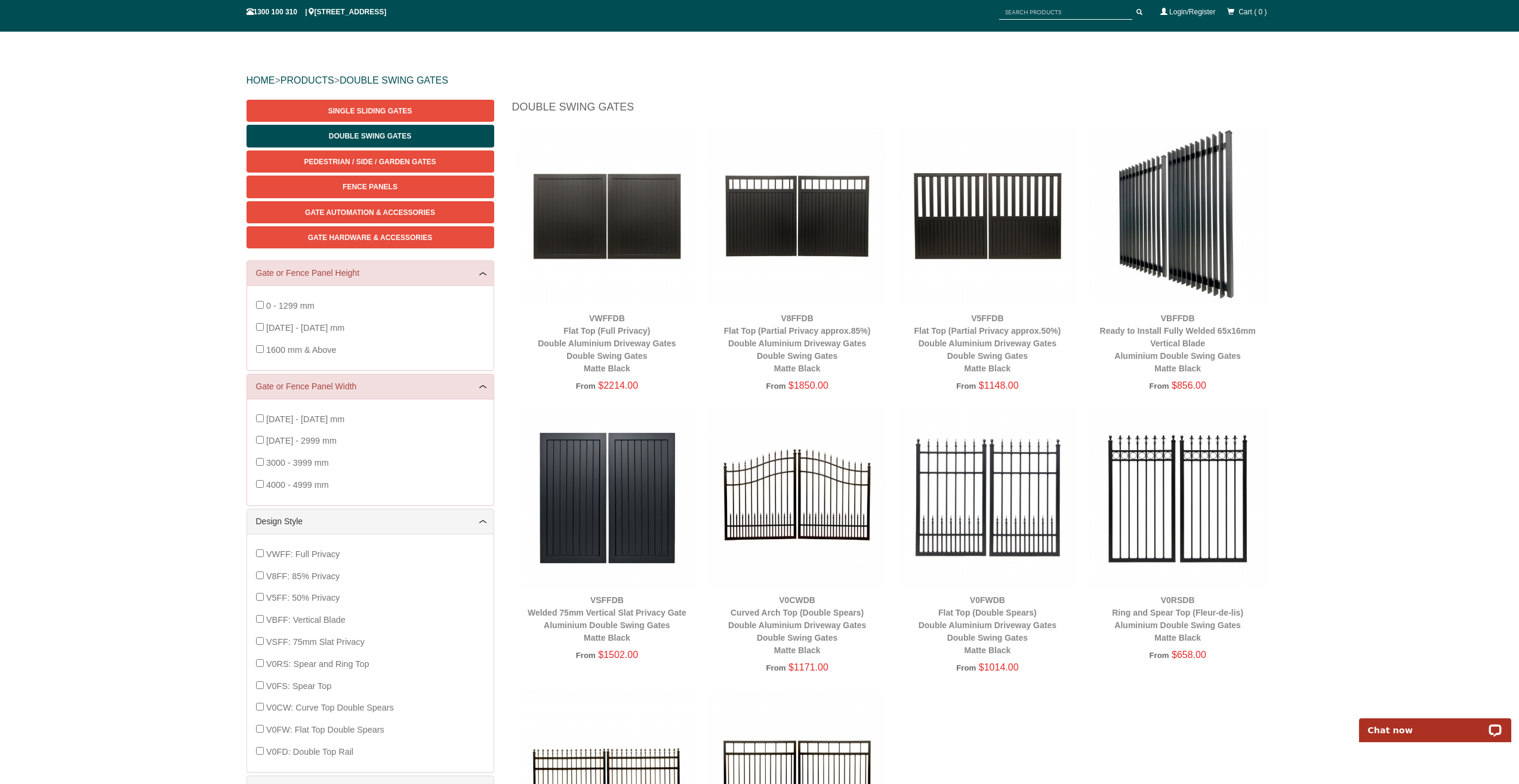
click at [980, 220] on img at bounding box center [988, 216] width 179 height 179
click at [787, 240] on img at bounding box center [797, 216] width 179 height 179
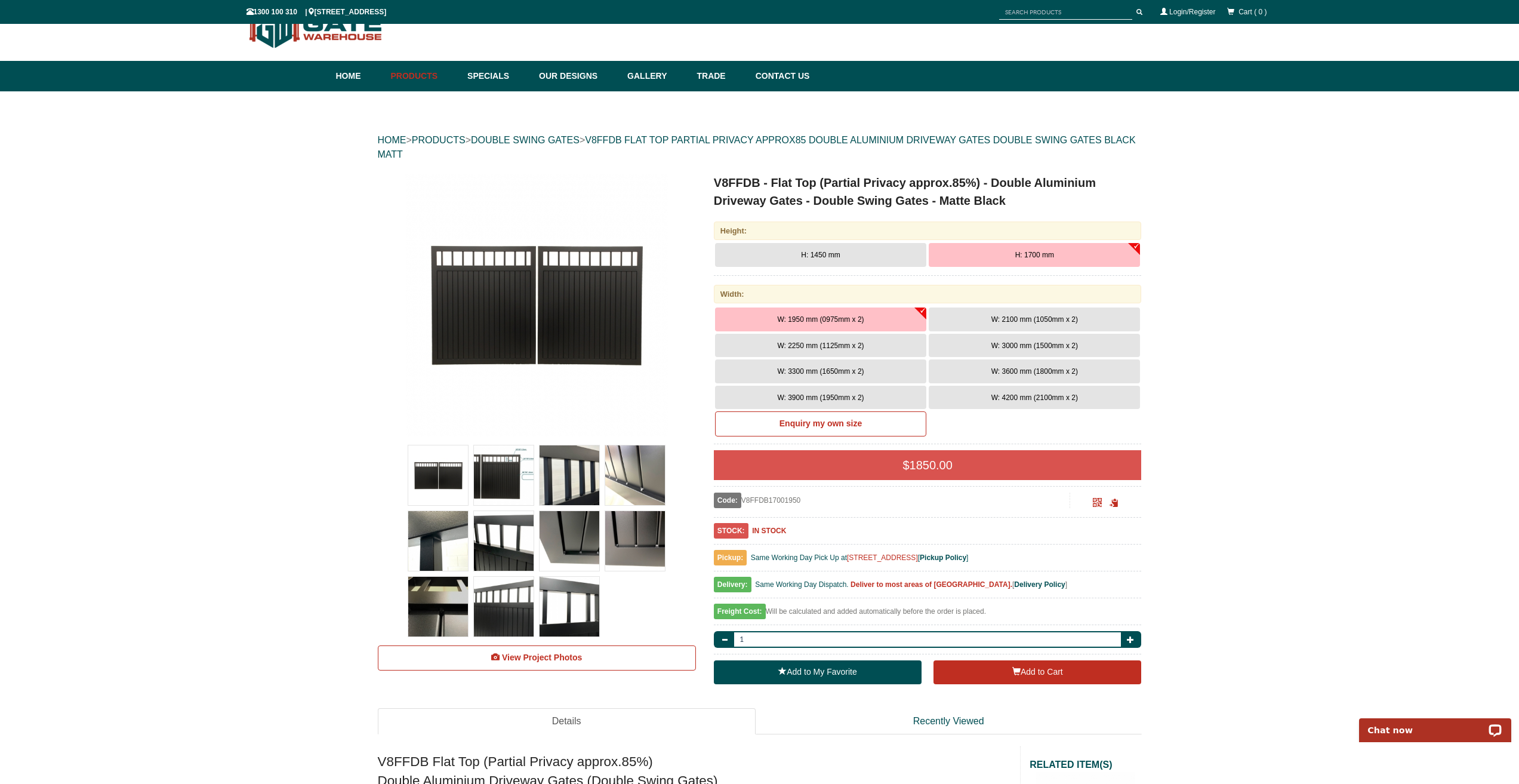
click at [817, 260] on button "H: 1450 mm" at bounding box center [821, 254] width 211 height 24
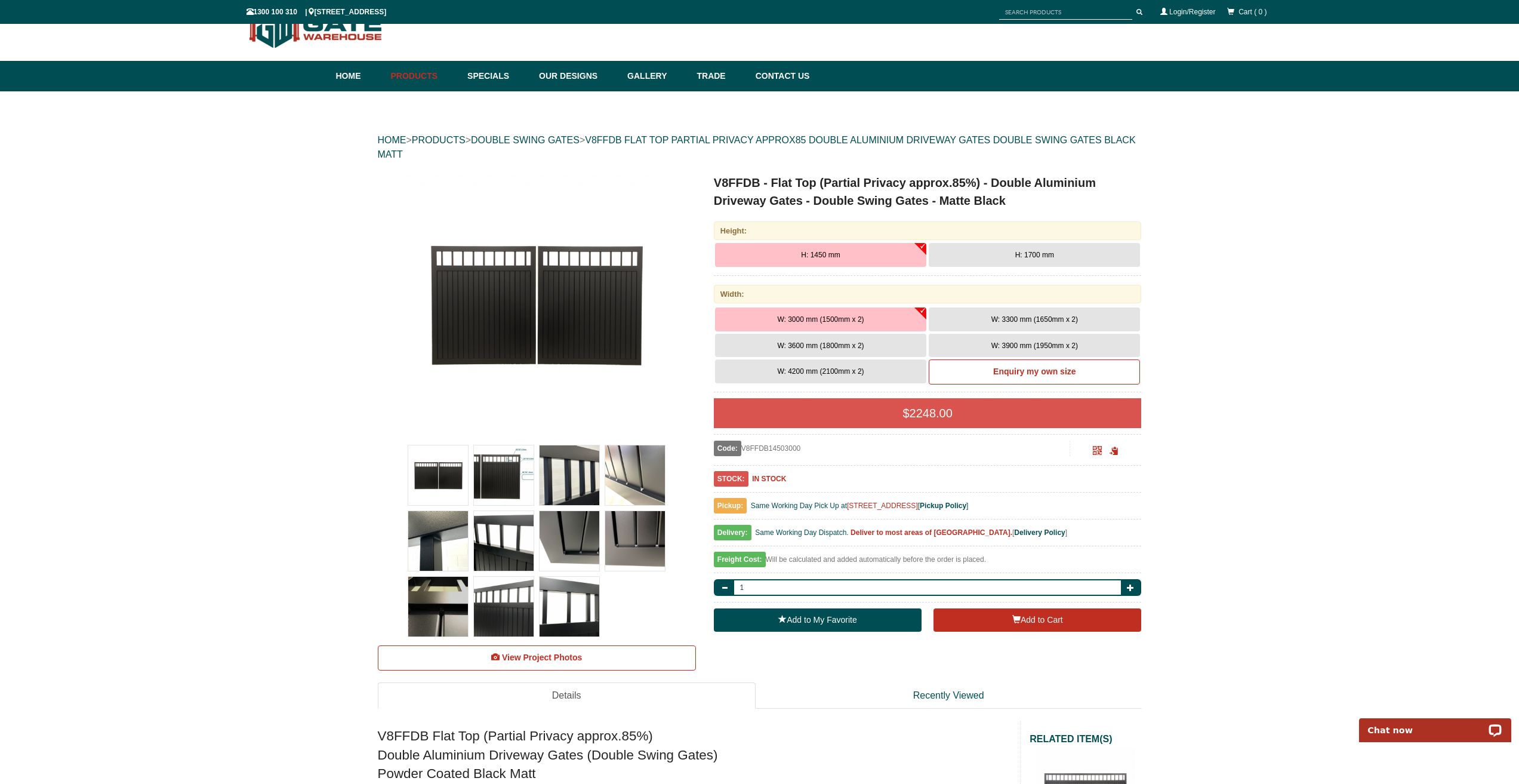
click at [832, 348] on span "W: 3600 mm (1800mm x 2)" at bounding box center [821, 345] width 86 height 8
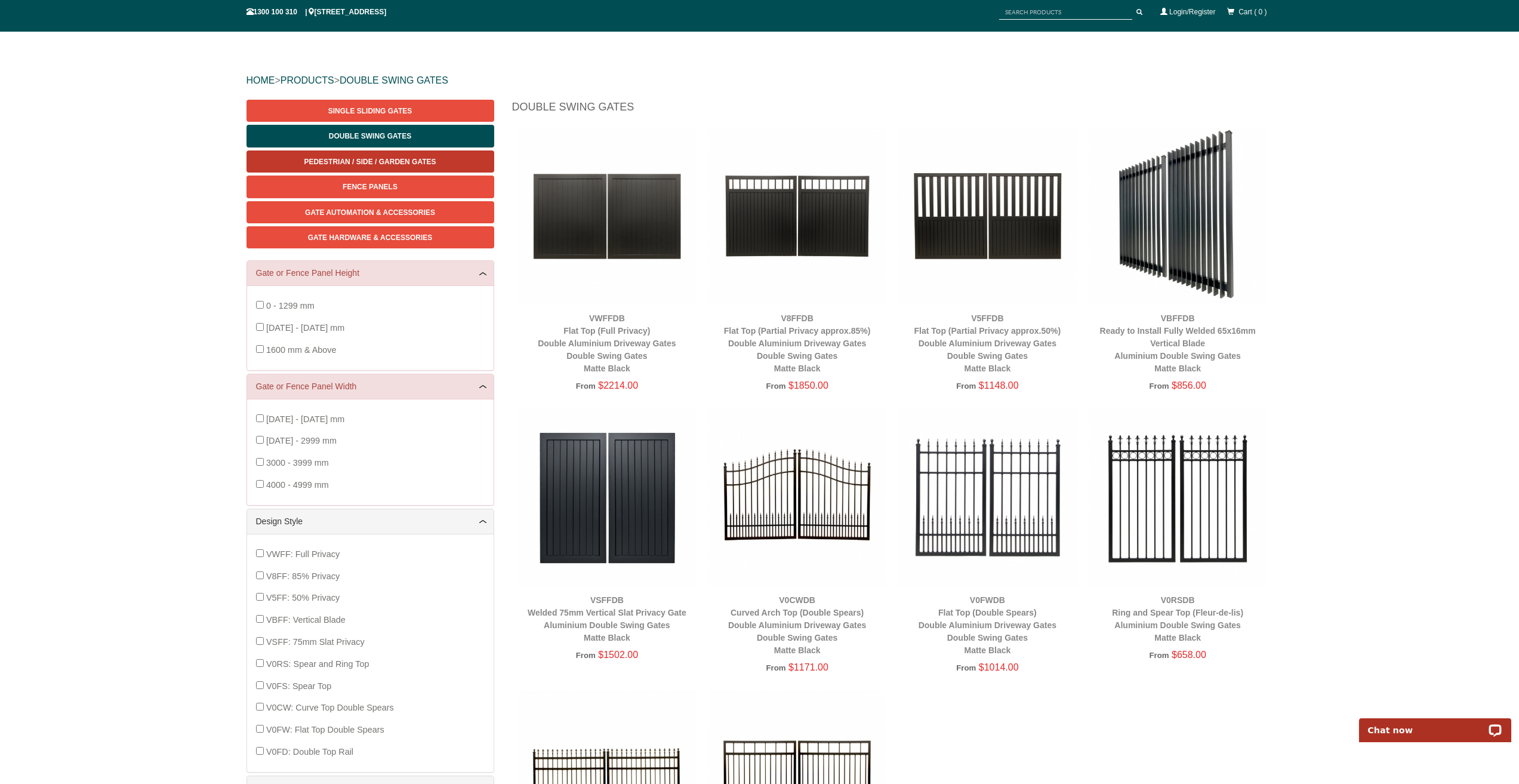
click at [357, 159] on span "Pedestrian / Side / Garden Gates" at bounding box center [370, 162] width 132 height 8
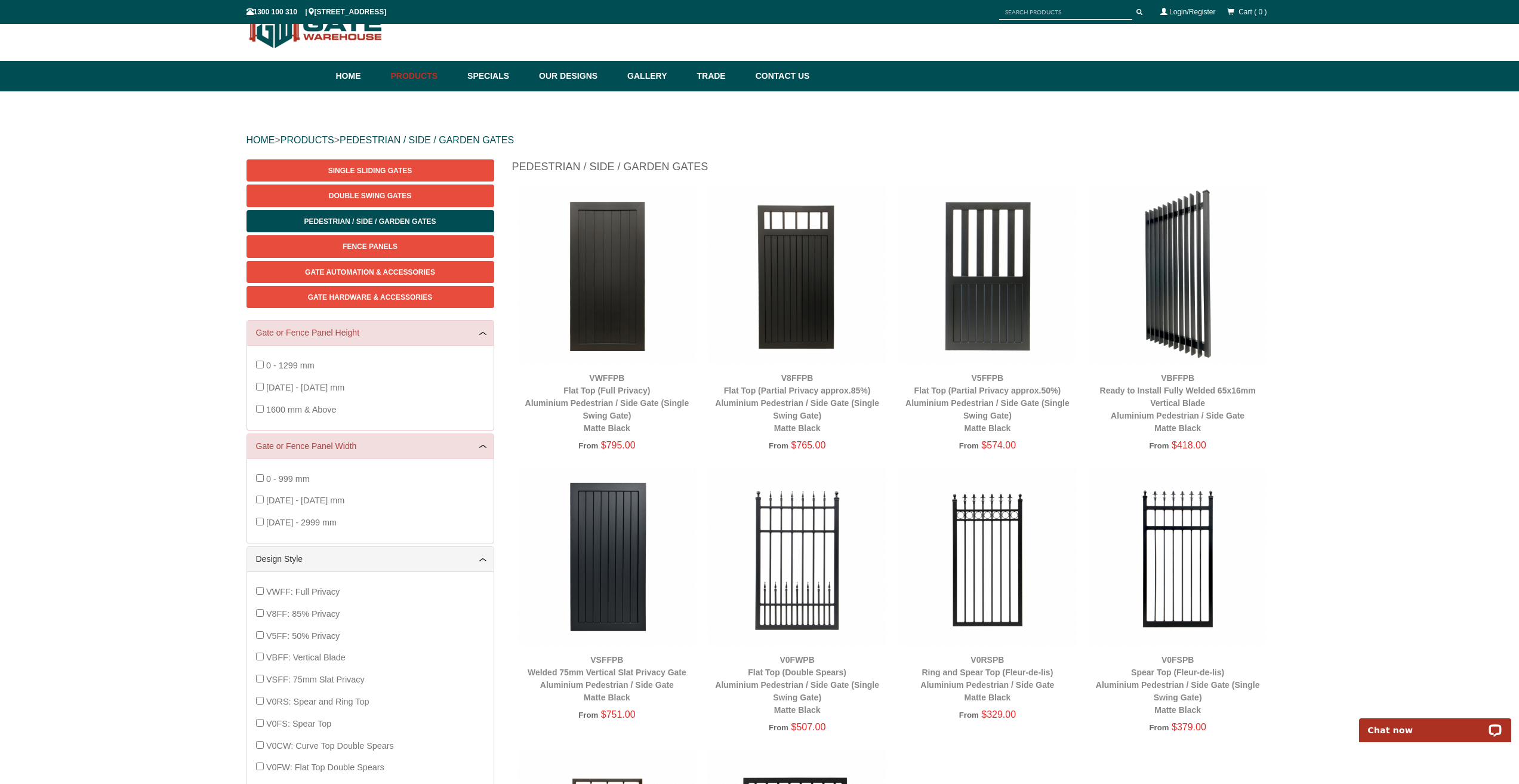
click at [784, 271] on img at bounding box center [797, 275] width 179 height 179
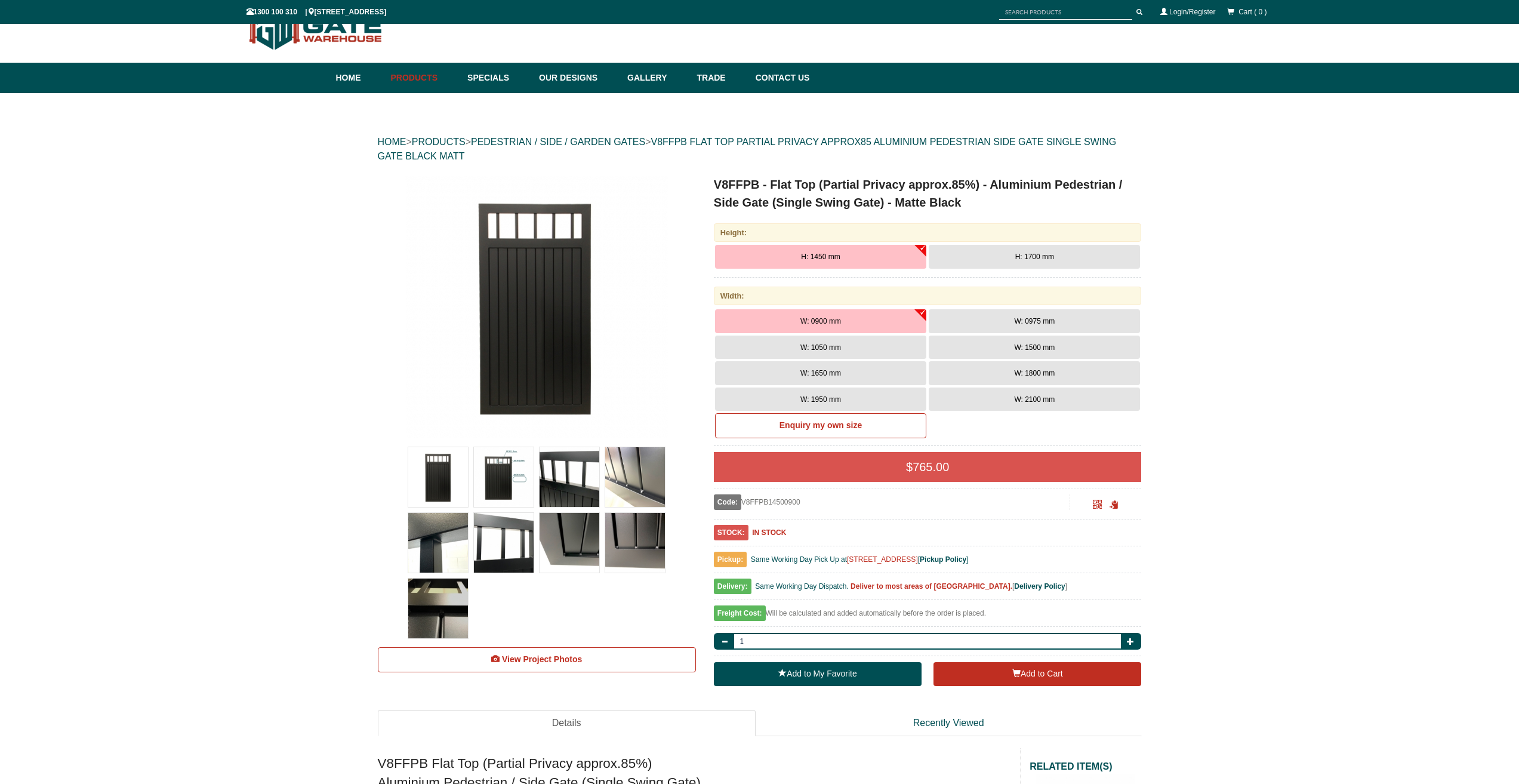
scroll to position [30, 0]
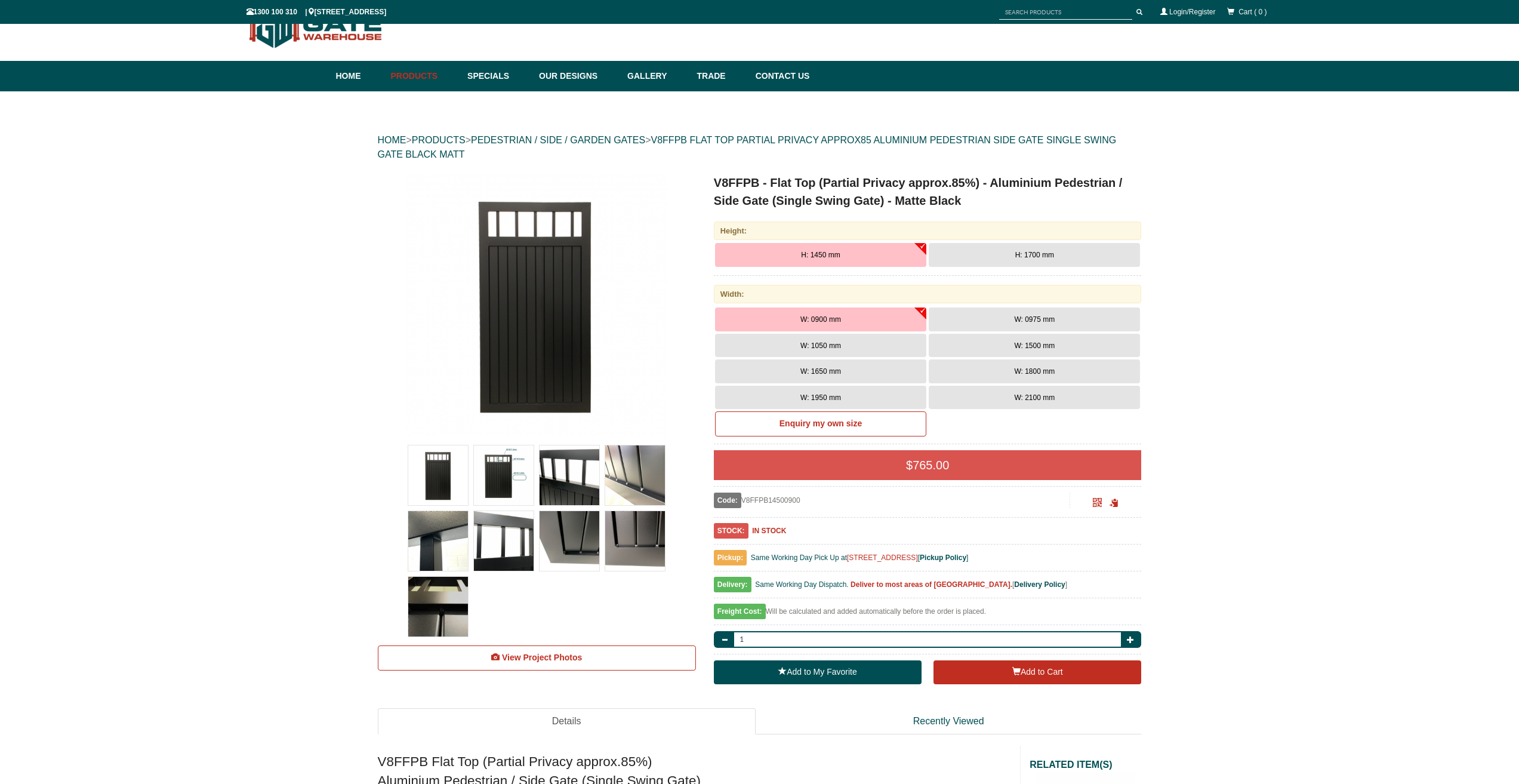
click at [823, 252] on span "H: 1450 mm" at bounding box center [821, 255] width 39 height 8
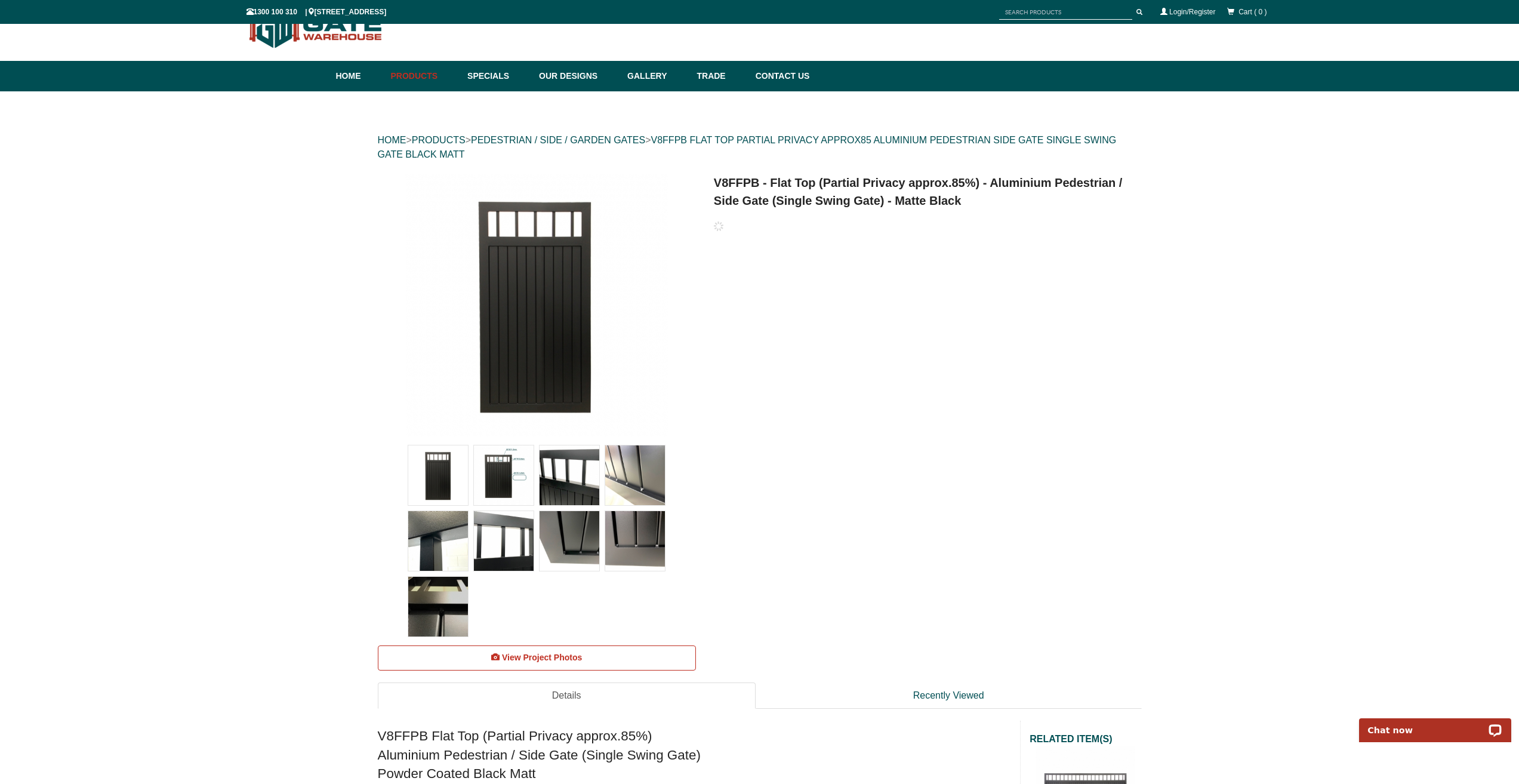
scroll to position [0, 0]
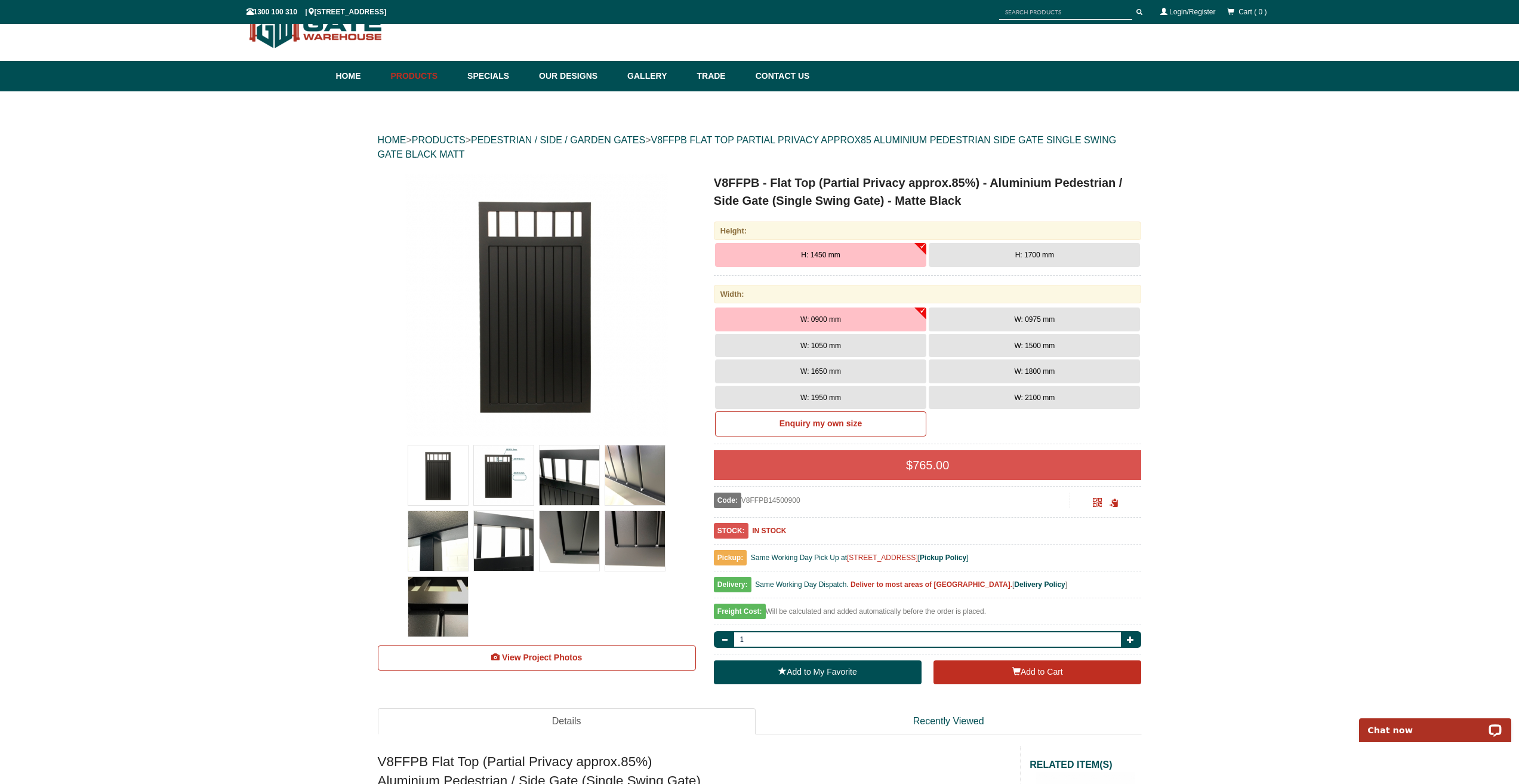
click at [1040, 255] on span "H: 1700 mm" at bounding box center [1035, 255] width 39 height 8
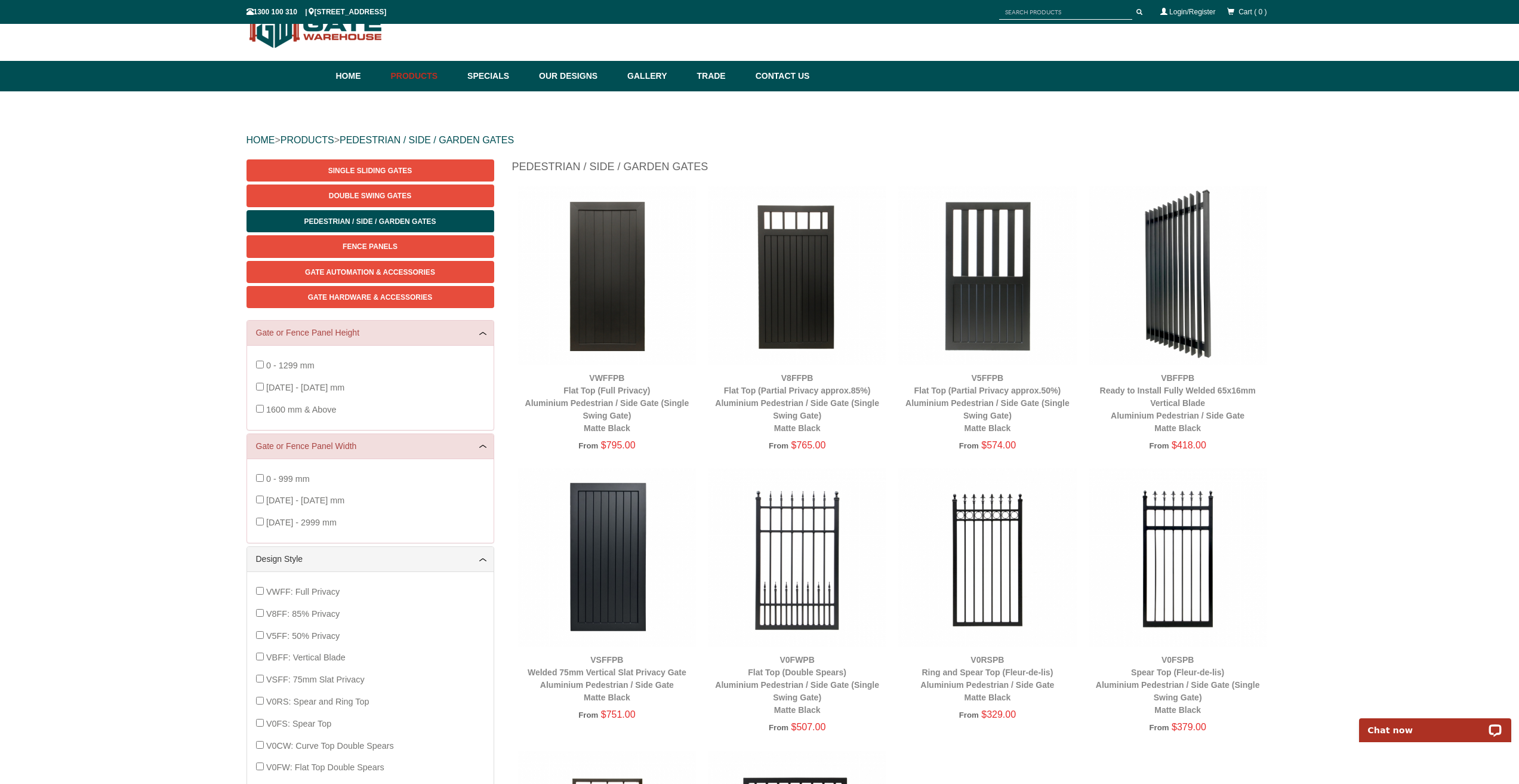
click at [800, 328] on img at bounding box center [797, 275] width 179 height 179
click at [1139, 274] on img at bounding box center [1178, 275] width 179 height 179
click at [1159, 276] on img at bounding box center [1178, 275] width 179 height 179
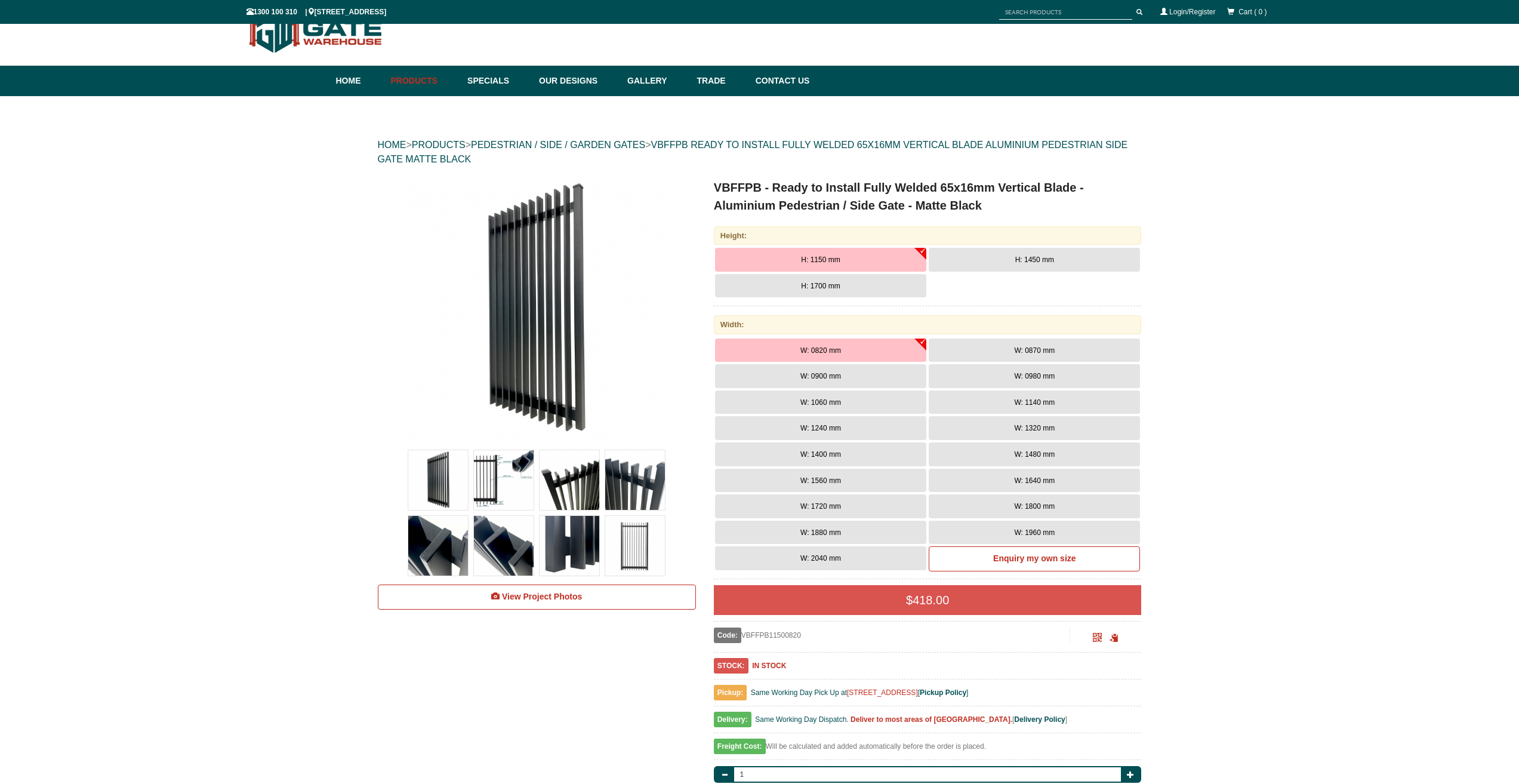
scroll to position [30, 0]
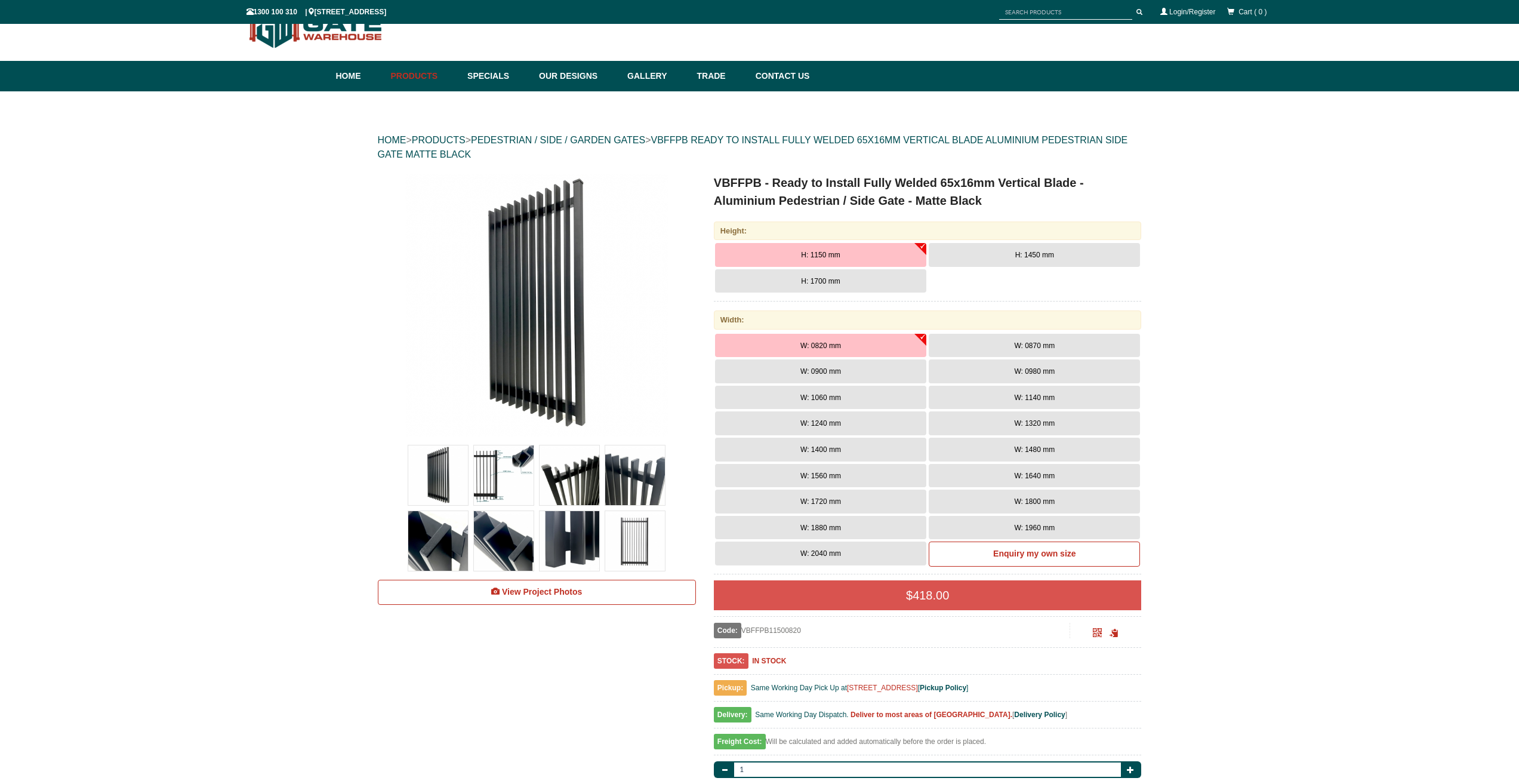
click at [819, 289] on button "H: 1700 mm" at bounding box center [821, 280] width 211 height 24
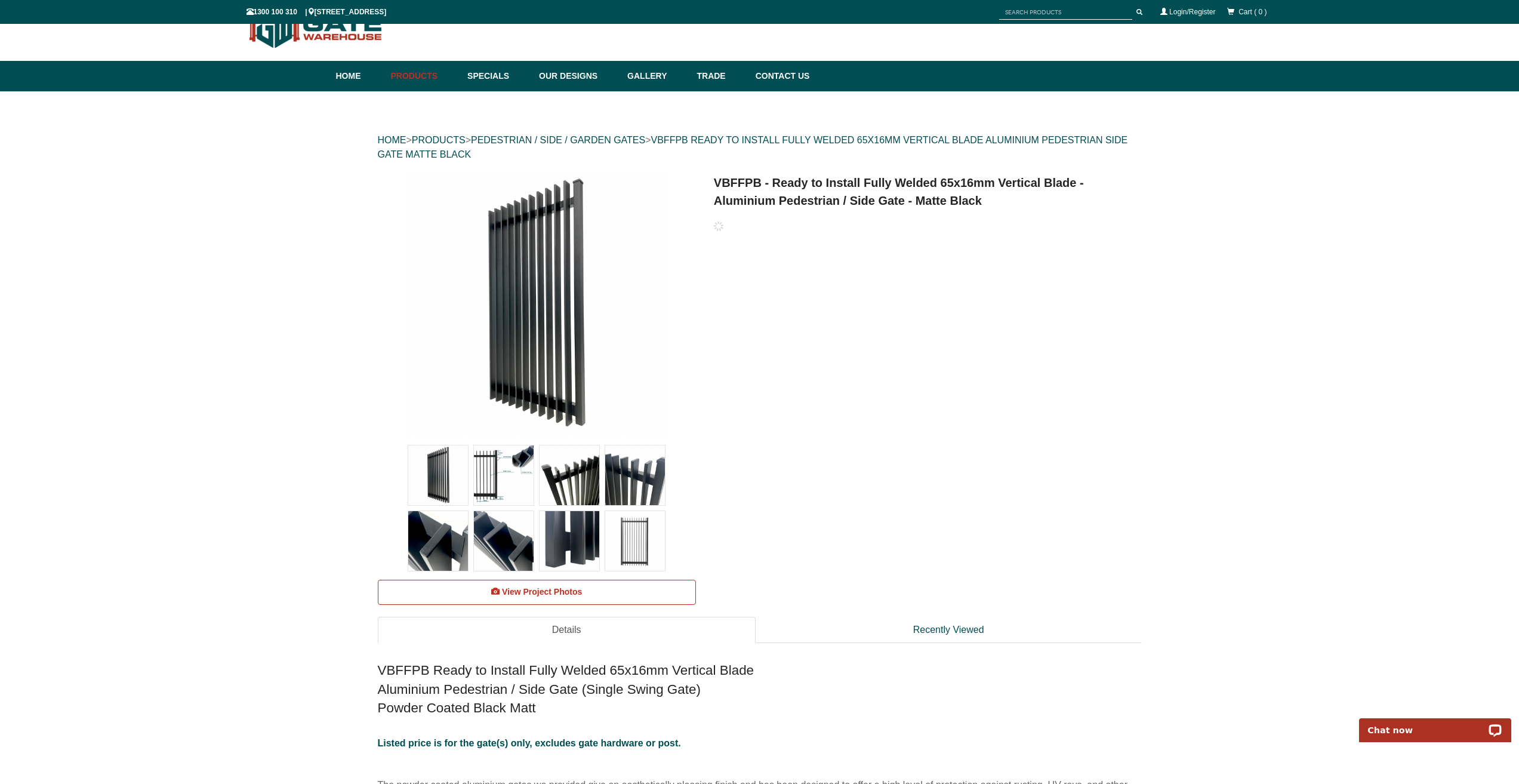
scroll to position [0, 0]
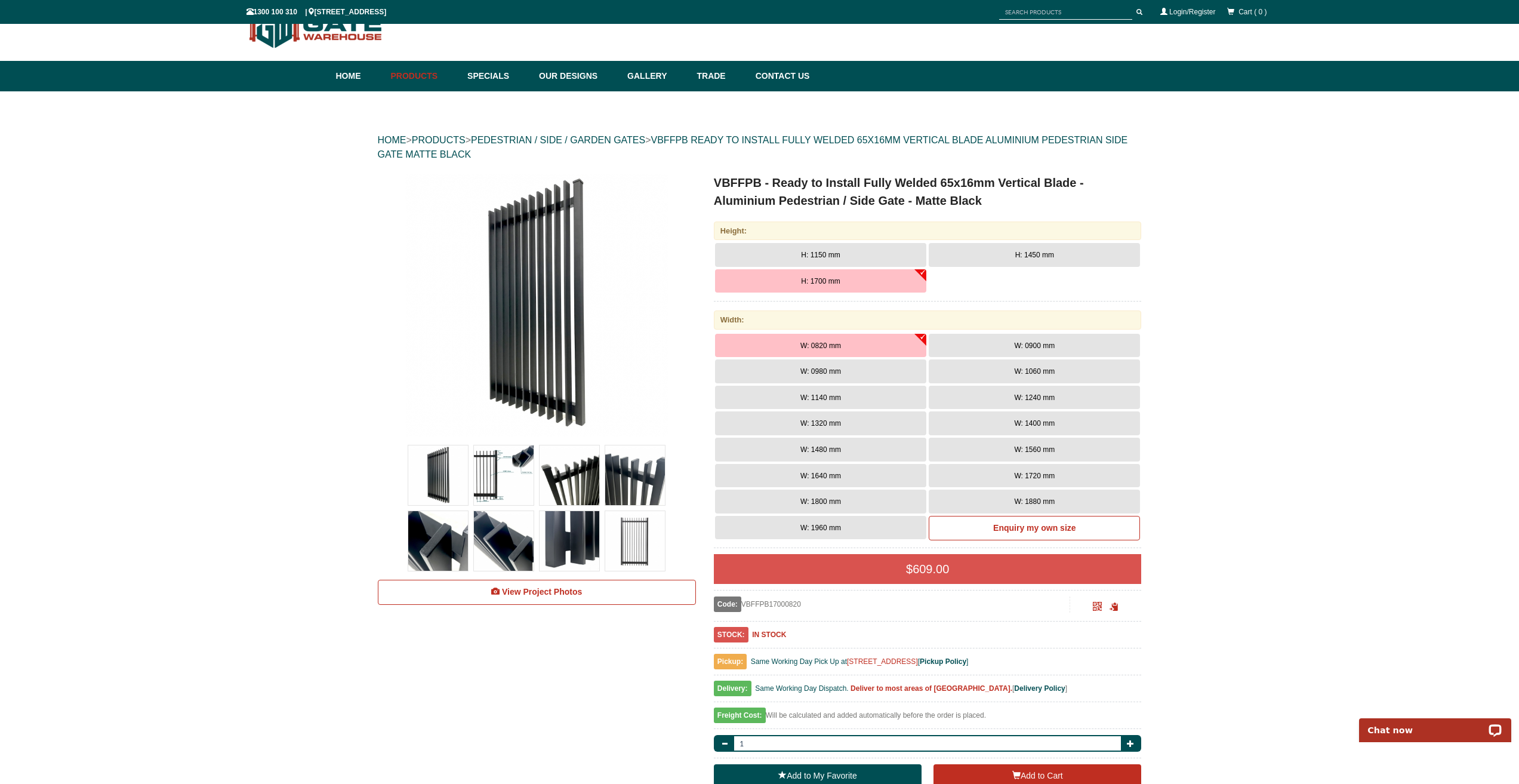
click at [1034, 258] on span "H: 1450 mm" at bounding box center [1035, 255] width 39 height 8
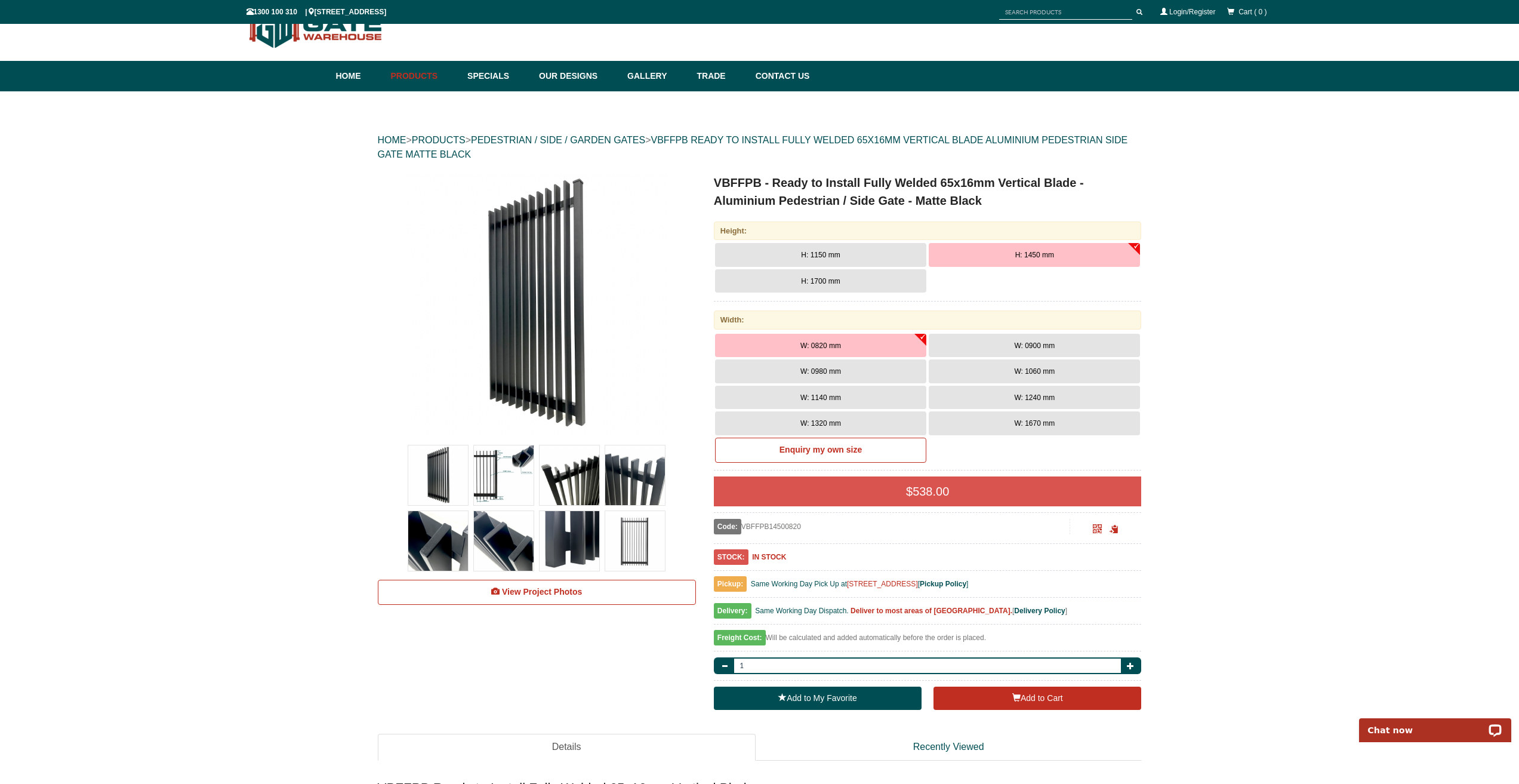
click at [827, 421] on span "W: 1320 mm" at bounding box center [821, 423] width 40 height 8
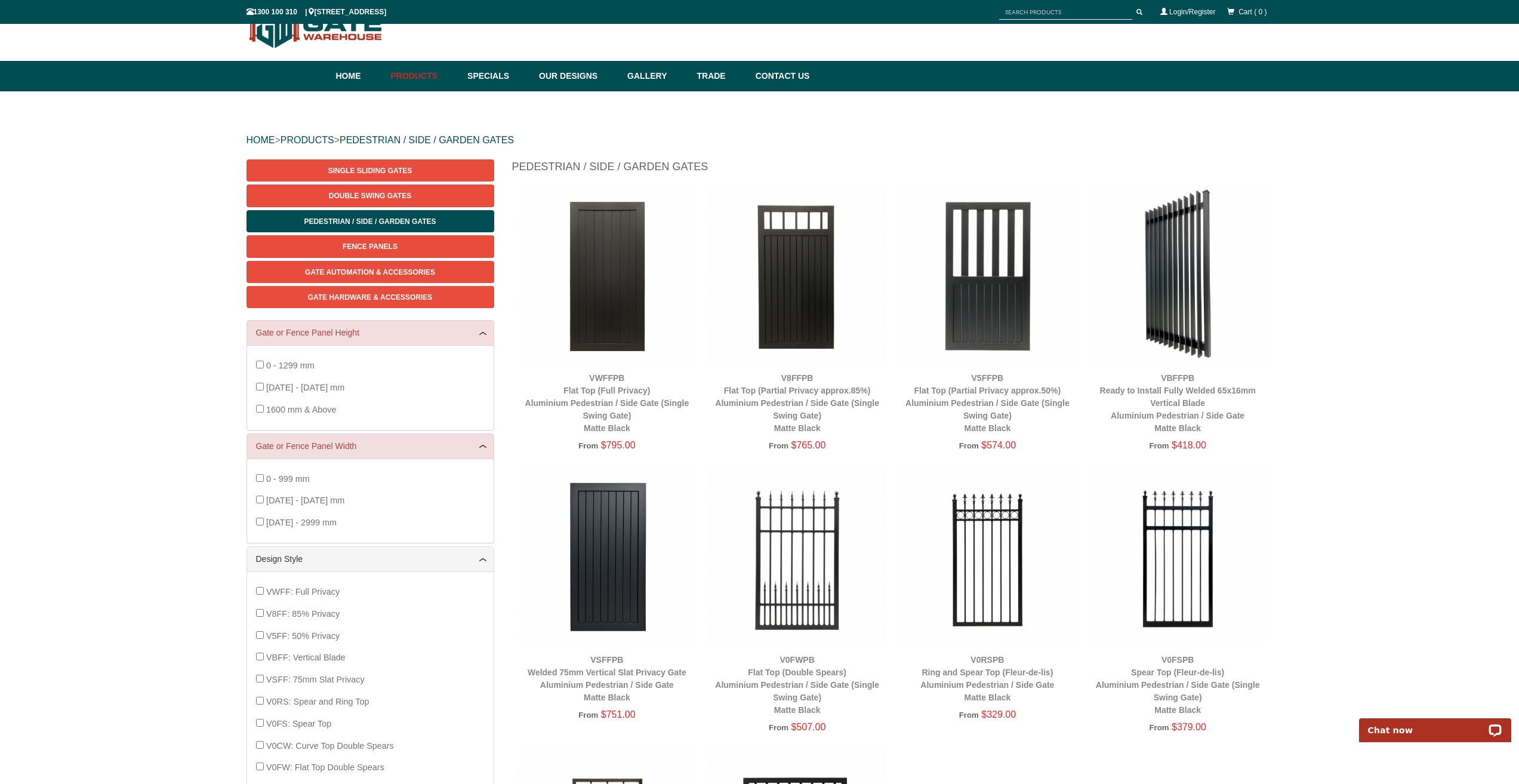
click at [818, 285] on img at bounding box center [797, 275] width 179 height 179
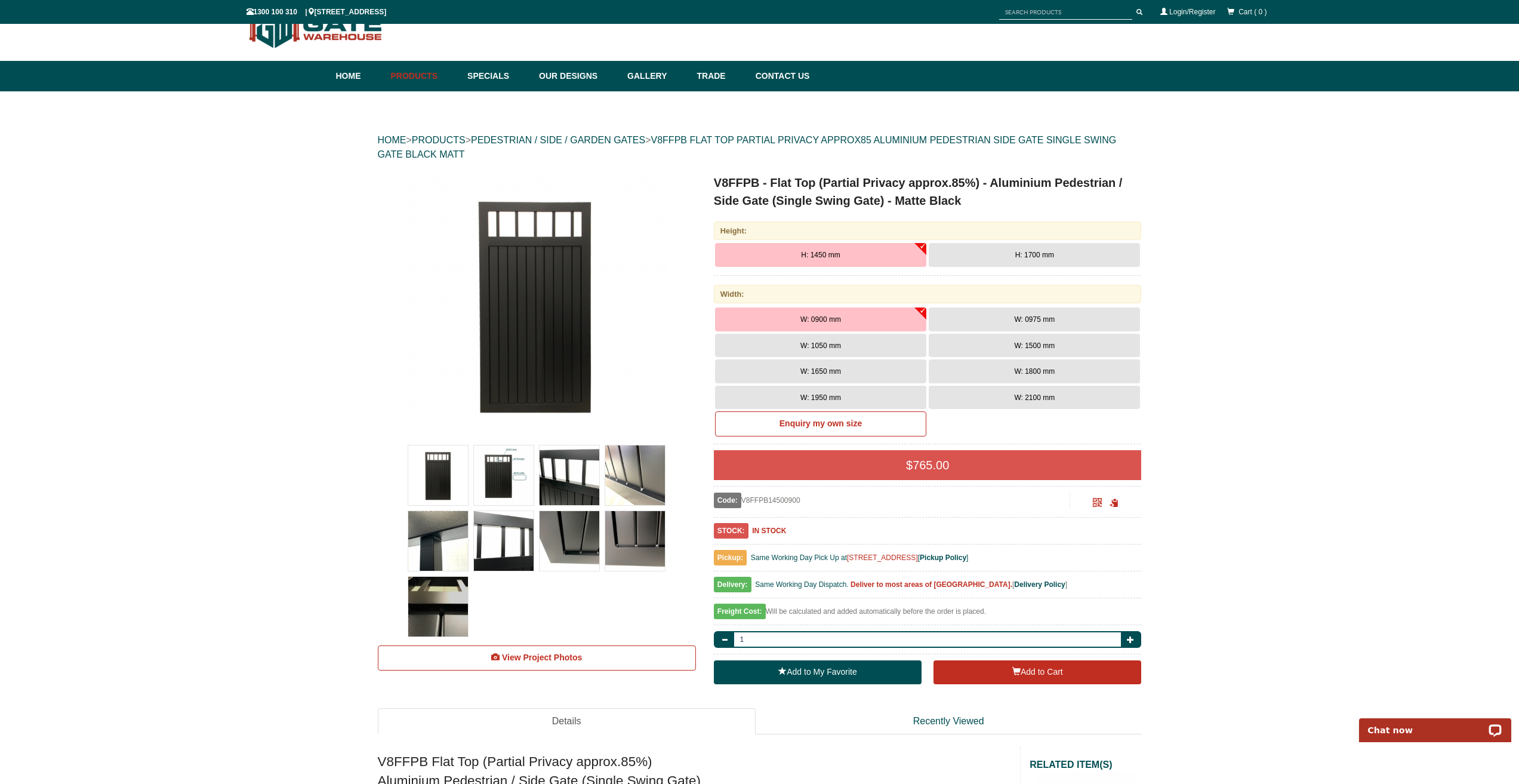
click at [822, 346] on span "W: 1050 mm" at bounding box center [821, 345] width 40 height 8
click at [679, 317] on a"] at bounding box center [537, 305] width 316 height 263
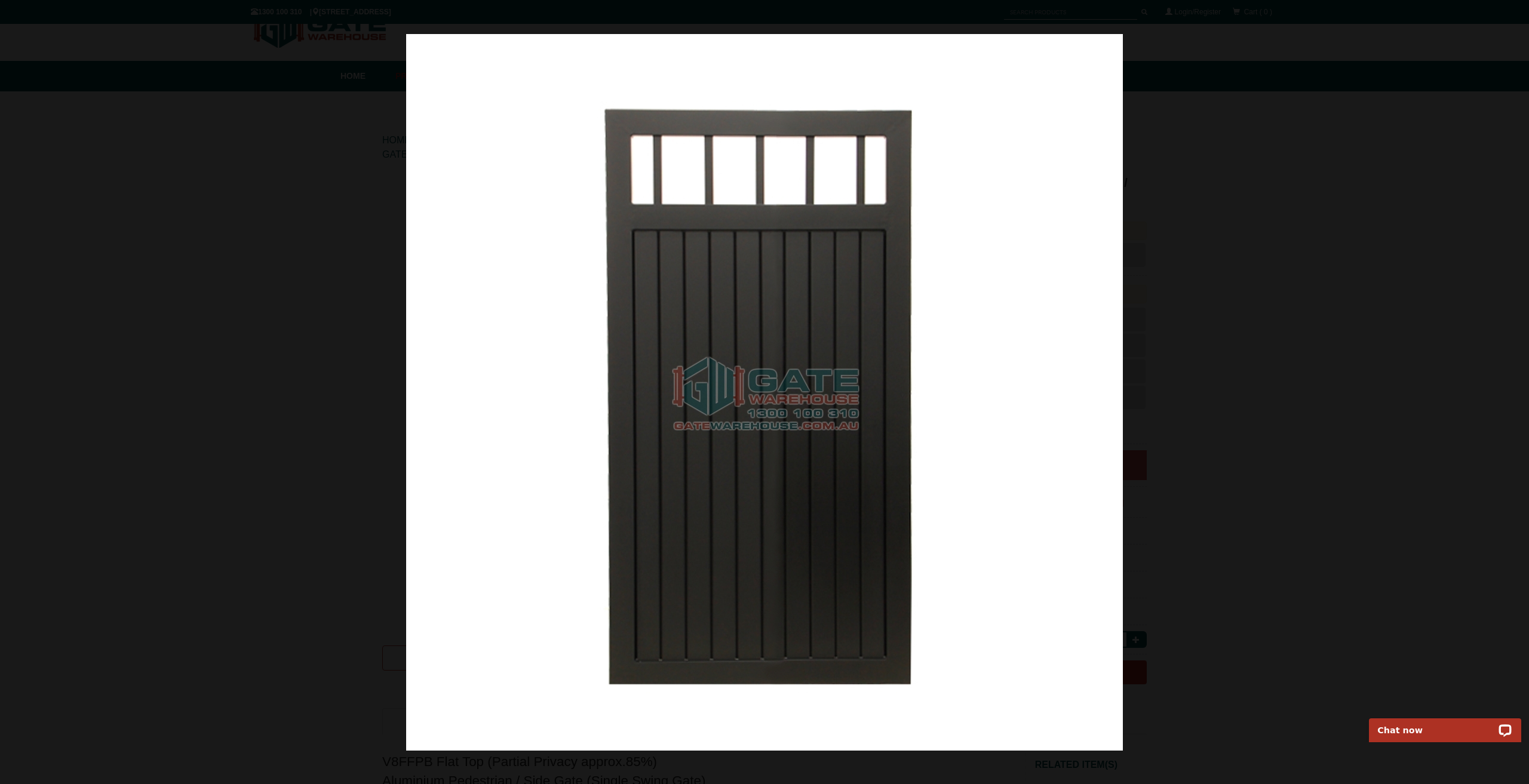
click at [140, 198] on div at bounding box center [764, 392] width 1529 height 784
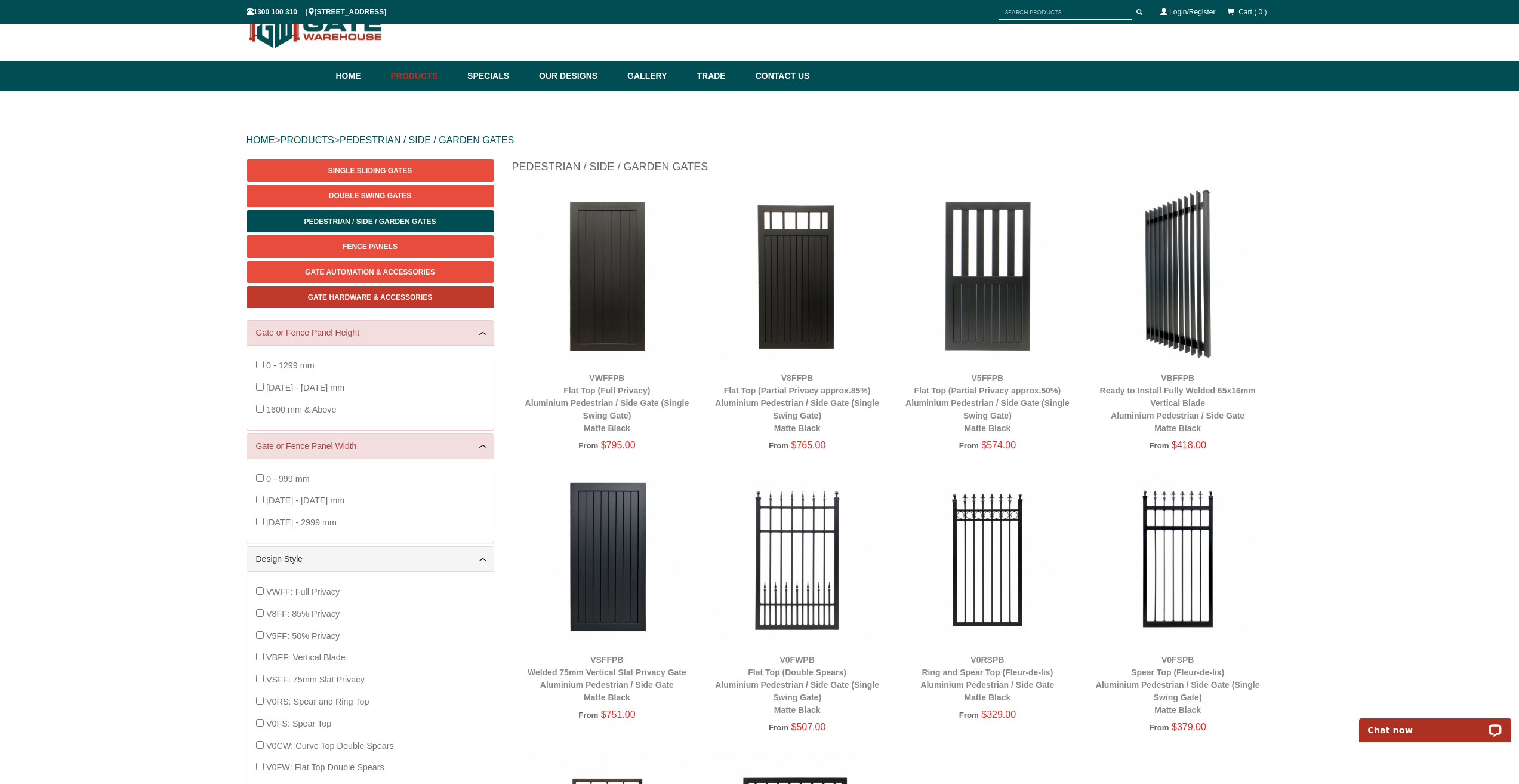
click at [336, 298] on span "Gate Hardware & Accessories" at bounding box center [370, 297] width 125 height 8
click at [1017, 290] on img at bounding box center [988, 275] width 179 height 179
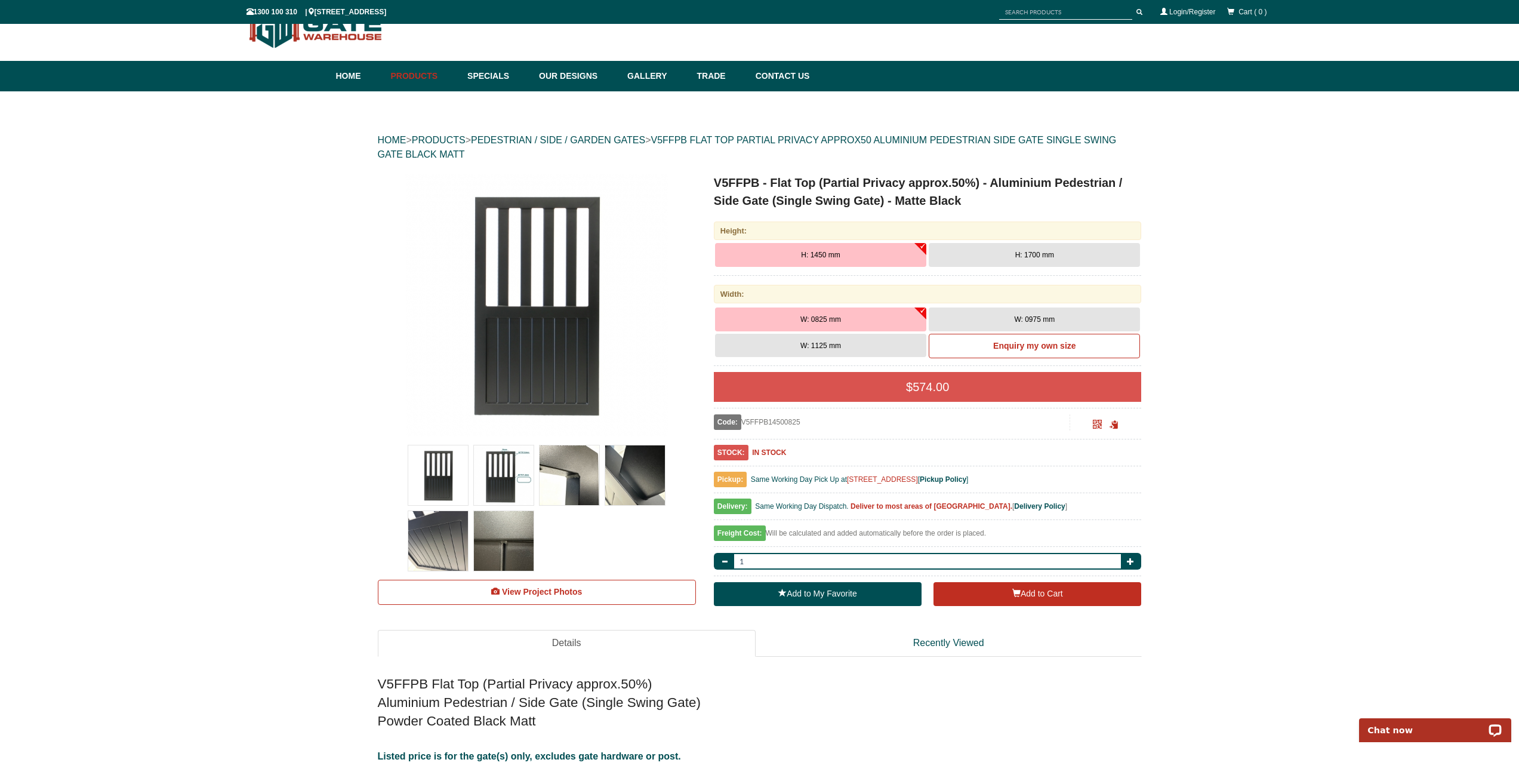
click at [823, 251] on span "H: 1450 mm" at bounding box center [821, 255] width 39 height 8
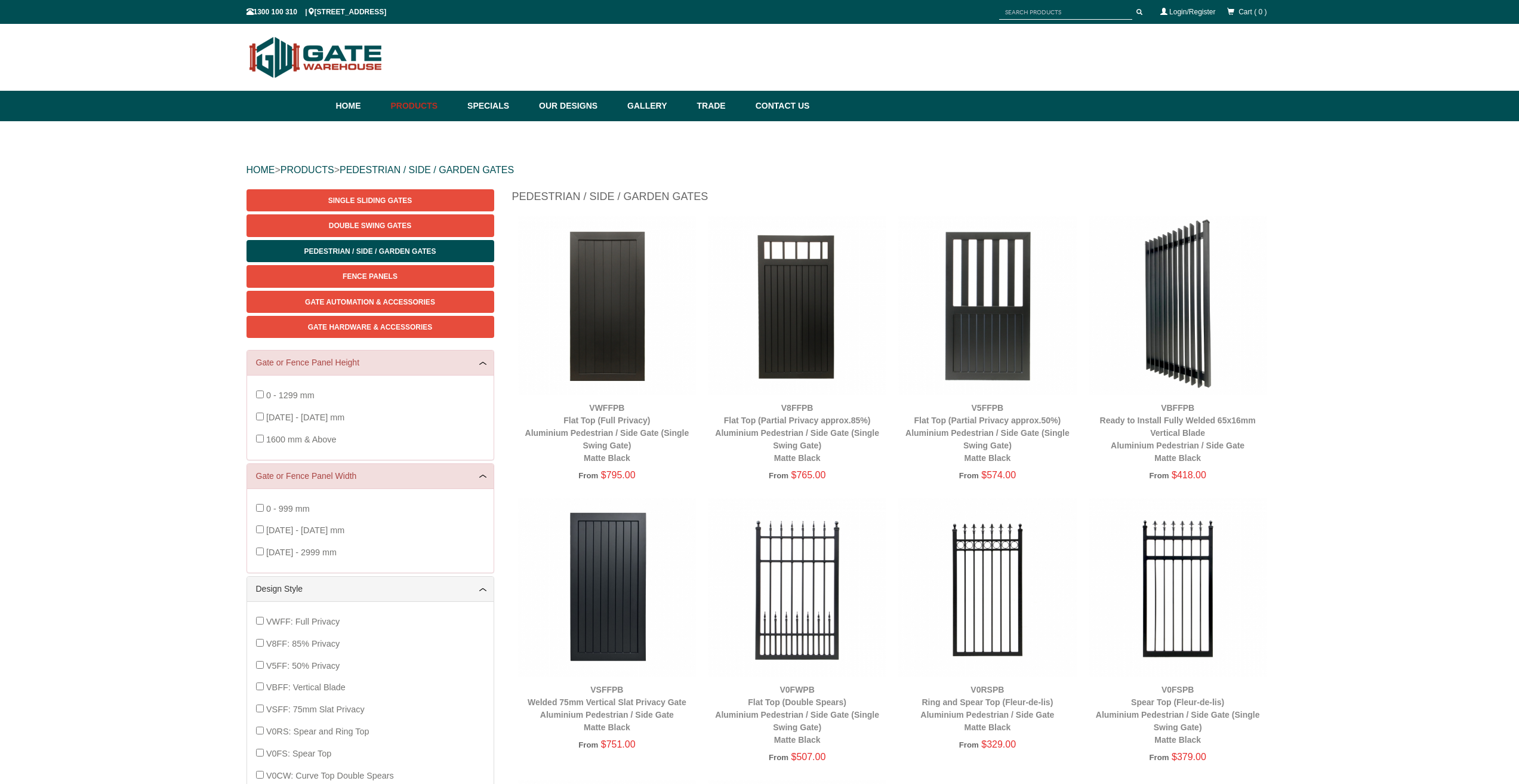
scroll to position [30, 0]
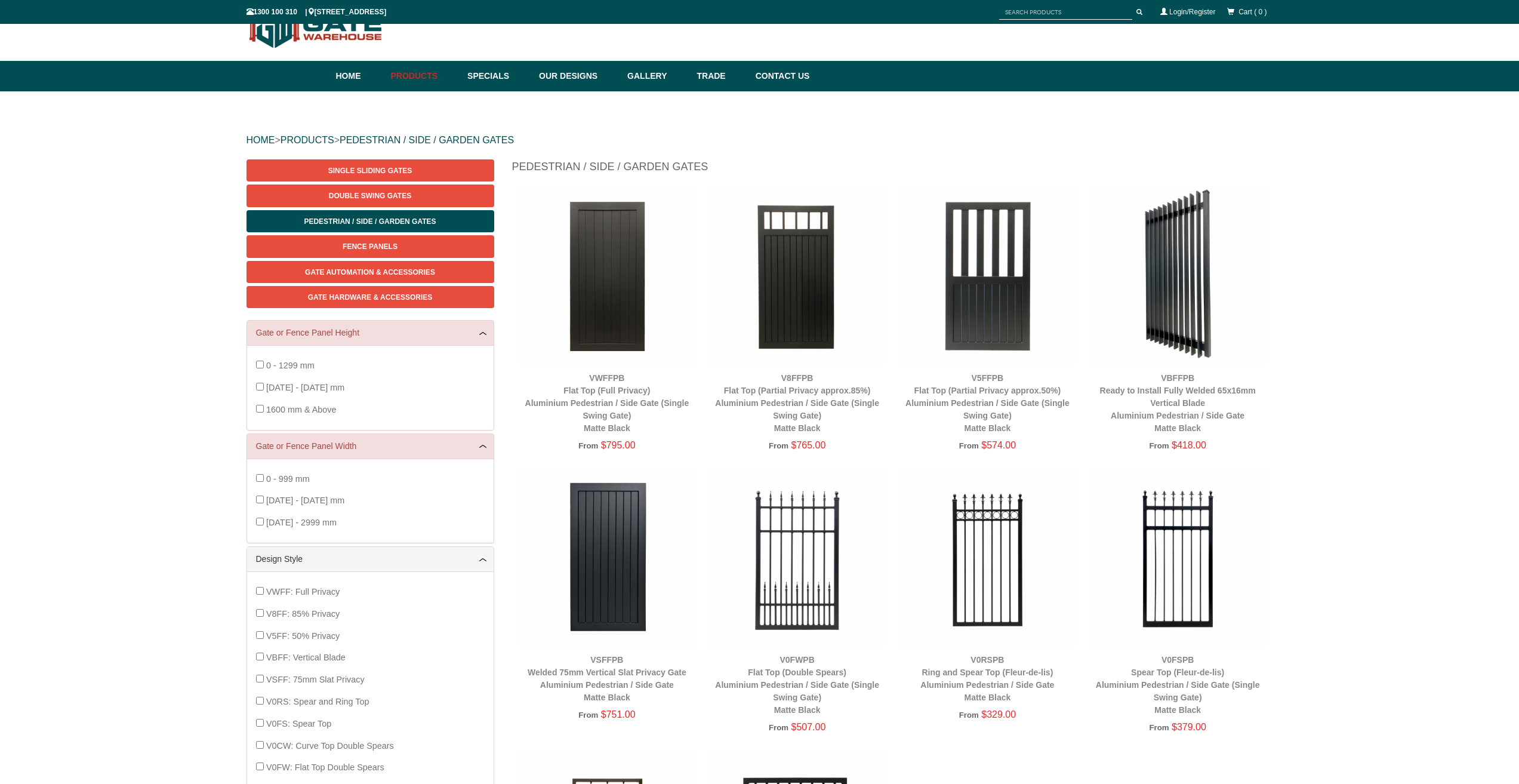
click at [977, 308] on img at bounding box center [988, 275] width 179 height 179
click at [1277, 758] on div "HOME > PRODUCTS > PEDESTRIAN / SIDE / GARDEN GATES Single Sliding Gates Double …" at bounding box center [759, 582] width 1519 height 982
click at [991, 293] on img at bounding box center [988, 275] width 179 height 179
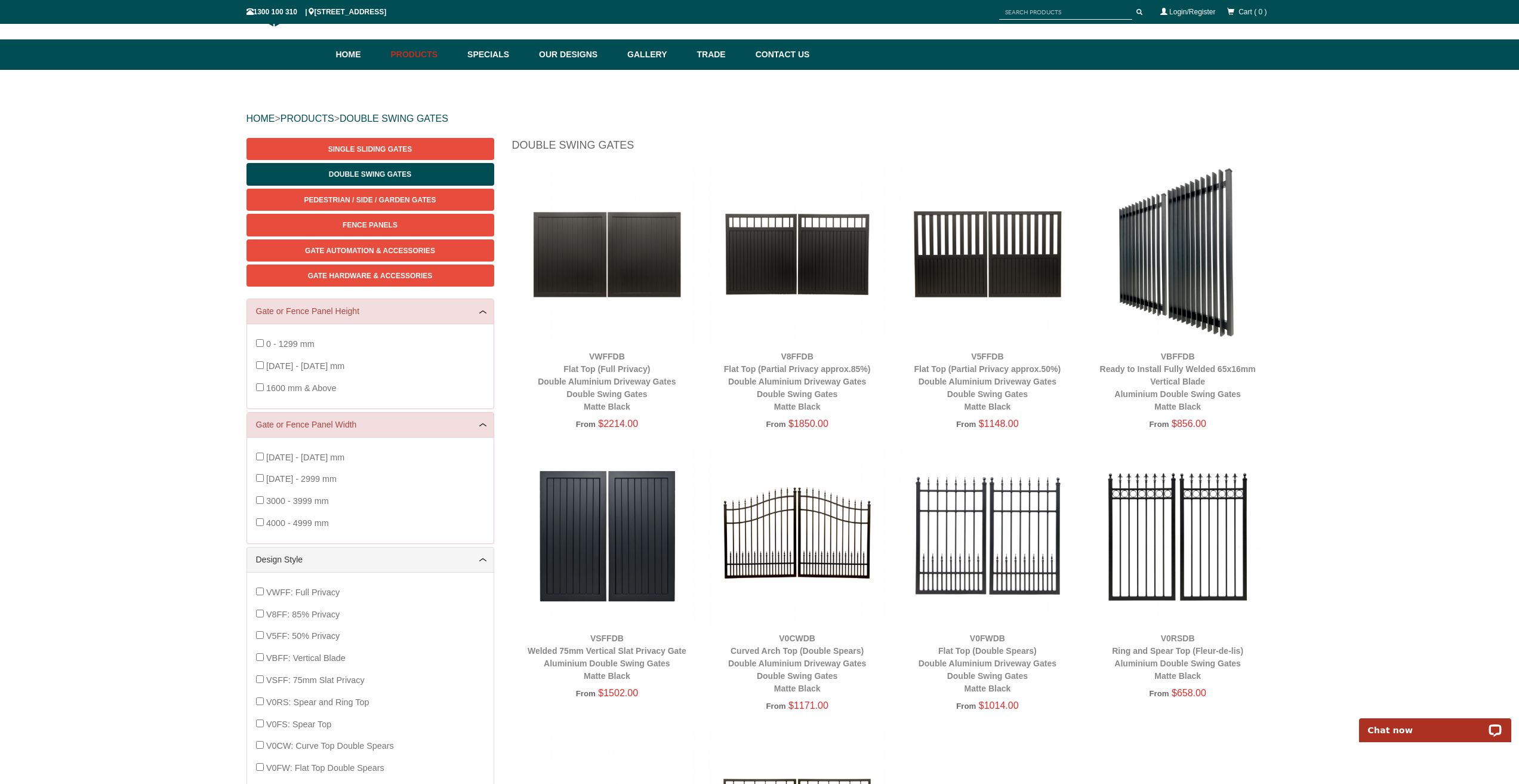
scroll to position [30, 0]
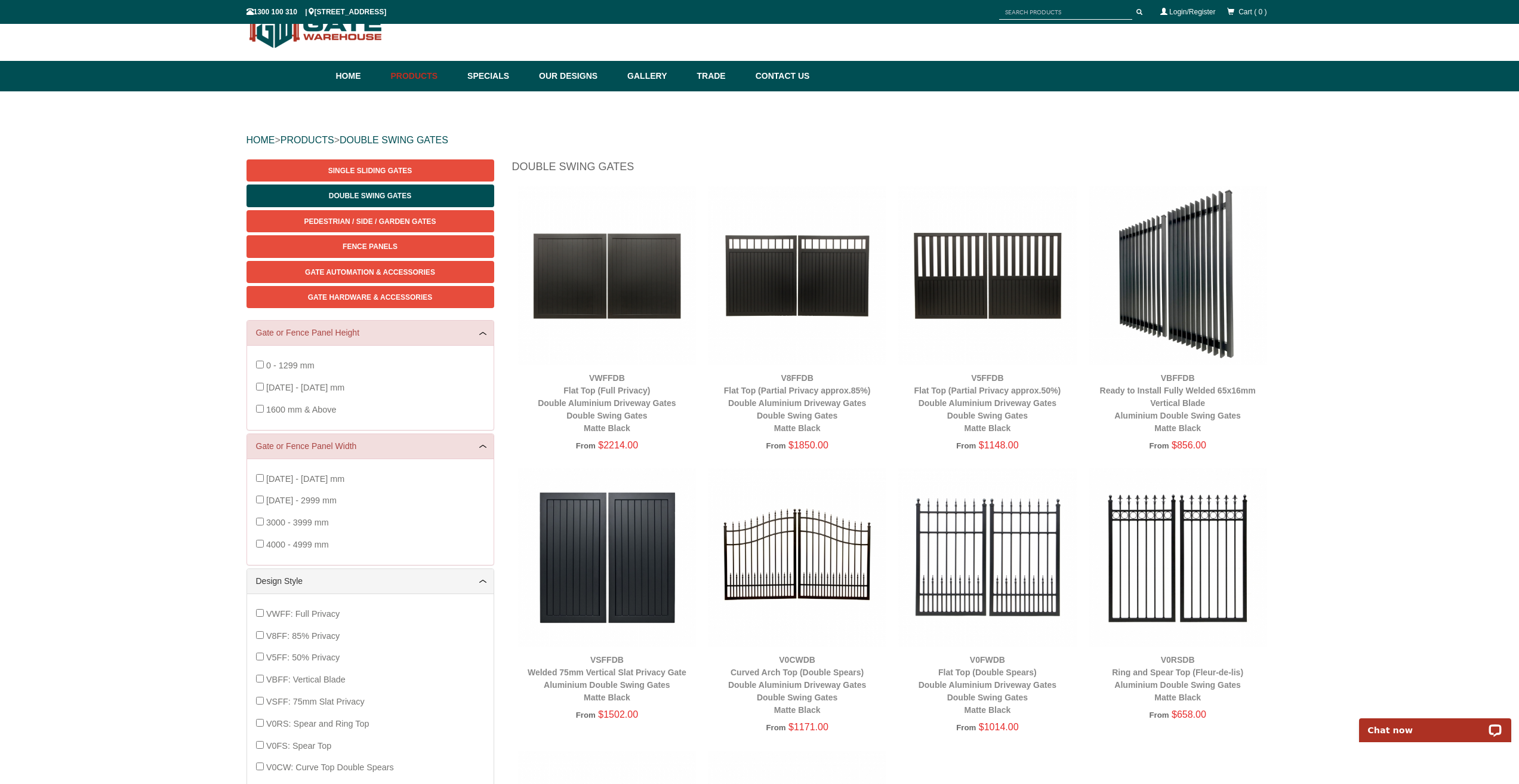
click at [953, 278] on img at bounding box center [988, 275] width 179 height 179
click at [964, 259] on img at bounding box center [988, 275] width 179 height 179
